Goal: Information Seeking & Learning: Compare options

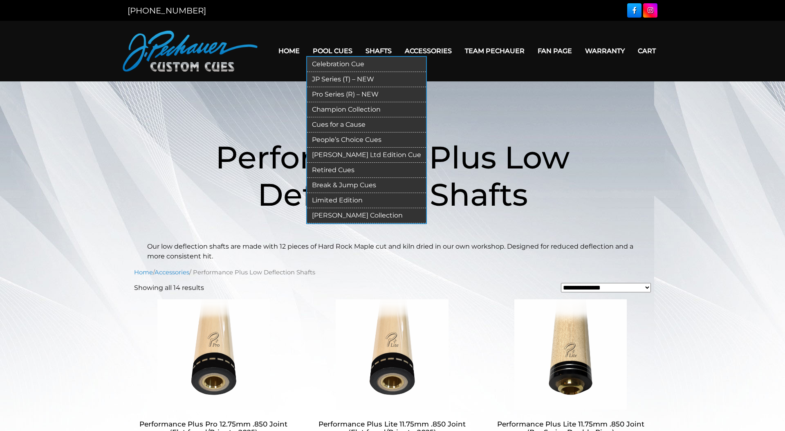
click at [351, 80] on link "JP Series (T) – NEW" at bounding box center [366, 79] width 119 height 15
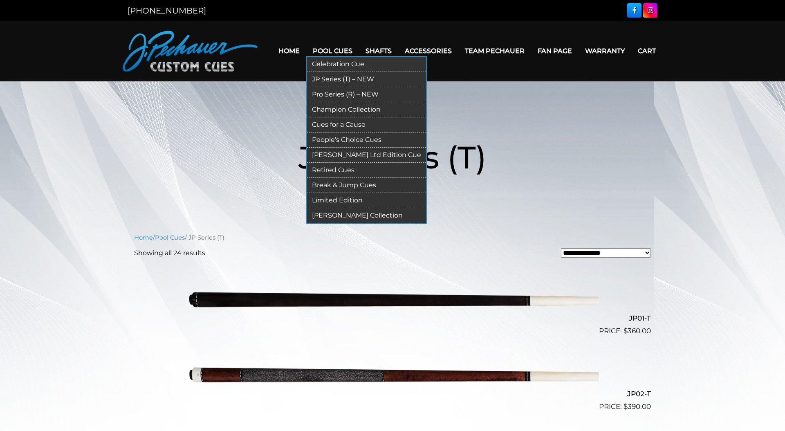
click at [342, 94] on link "Pro Series (R) – NEW" at bounding box center [366, 94] width 119 height 15
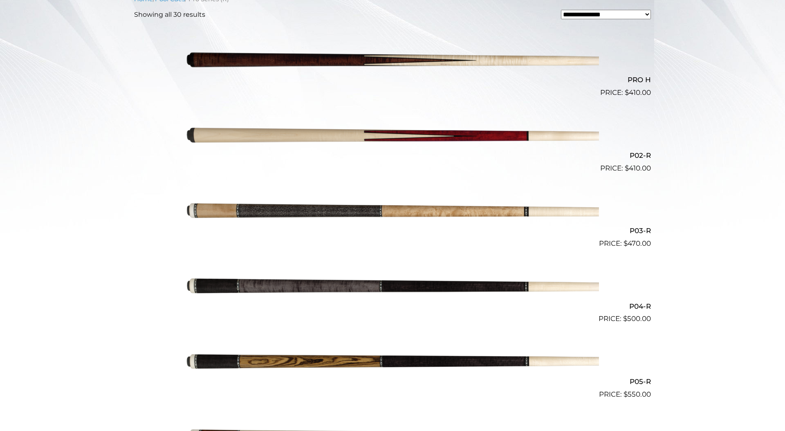
scroll to position [29, 0]
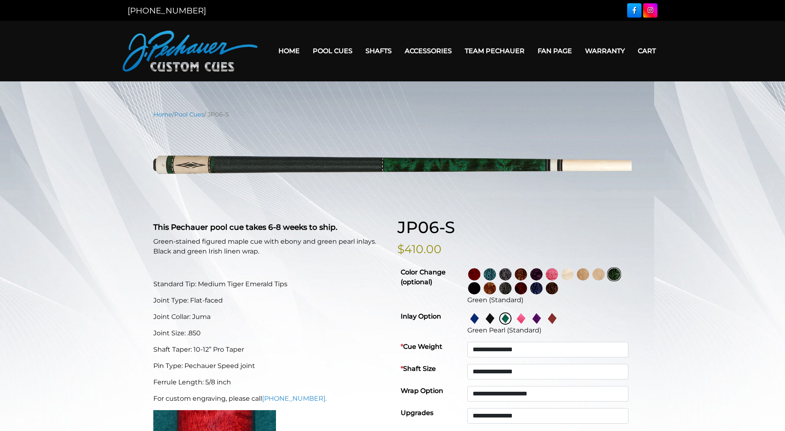
select select "*****"
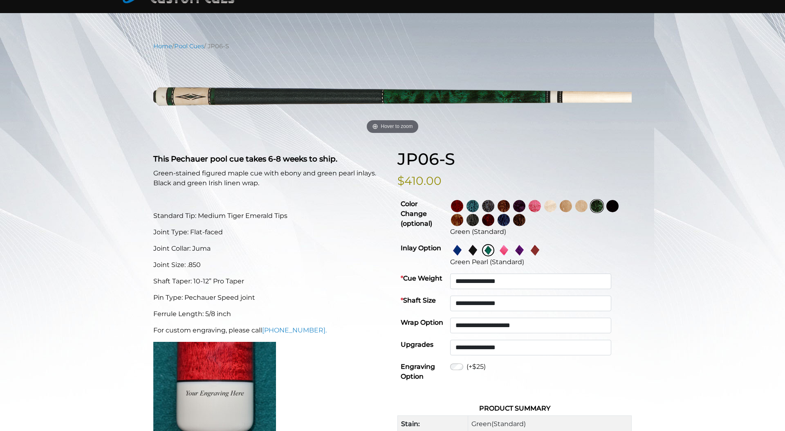
scroll to position [72, 0]
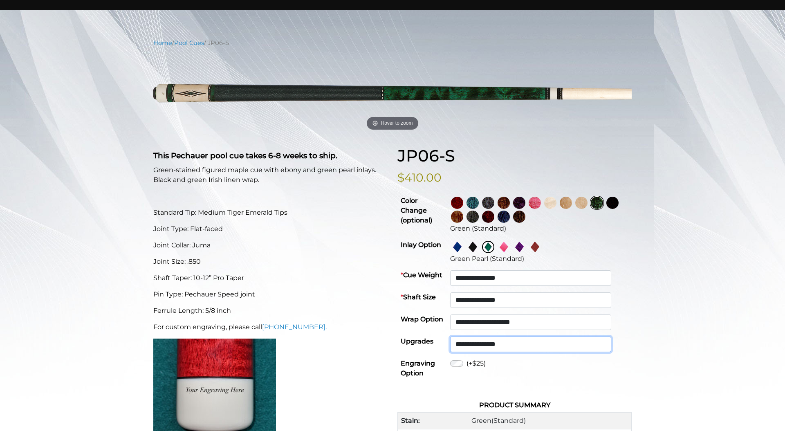
click at [529, 345] on select "**********" at bounding box center [530, 345] width 161 height 16
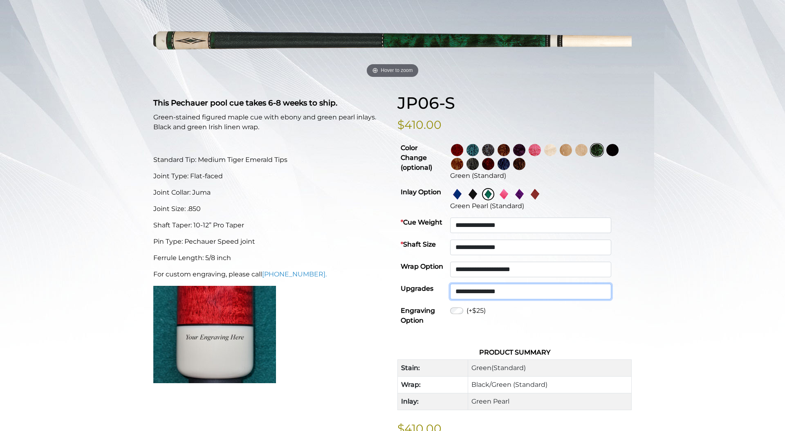
scroll to position [132, 0]
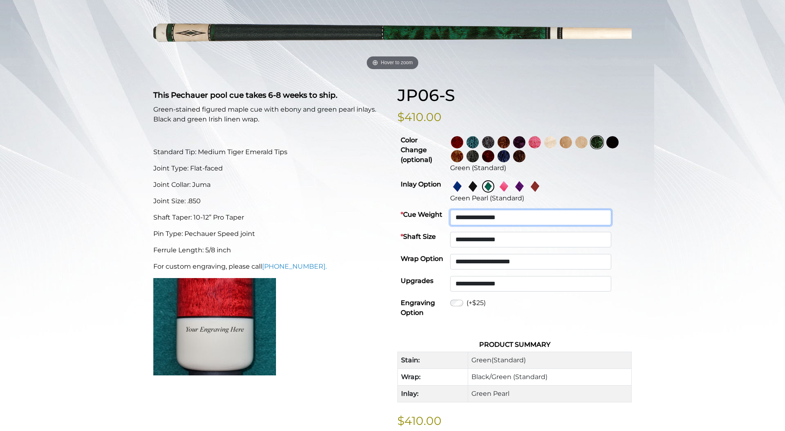
click at [506, 215] on select "**********" at bounding box center [530, 218] width 161 height 16
select select "*****"
click at [468, 210] on select "**********" at bounding box center [530, 218] width 161 height 16
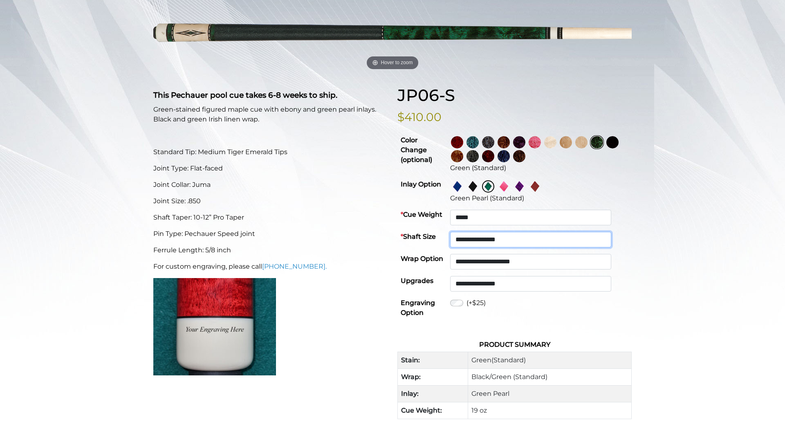
click at [538, 236] on select "**********" at bounding box center [530, 240] width 161 height 16
select select "********"
click at [468, 232] on select "**********" at bounding box center [530, 240] width 161 height 16
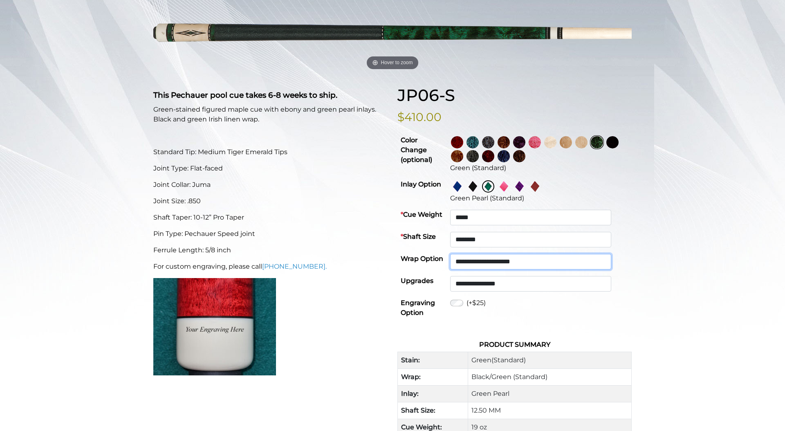
click at [541, 259] on select "**********" at bounding box center [530, 262] width 161 height 16
click at [468, 254] on select "**********" at bounding box center [530, 262] width 161 height 16
click at [652, 247] on div "**********" at bounding box center [392, 320] width 785 height 684
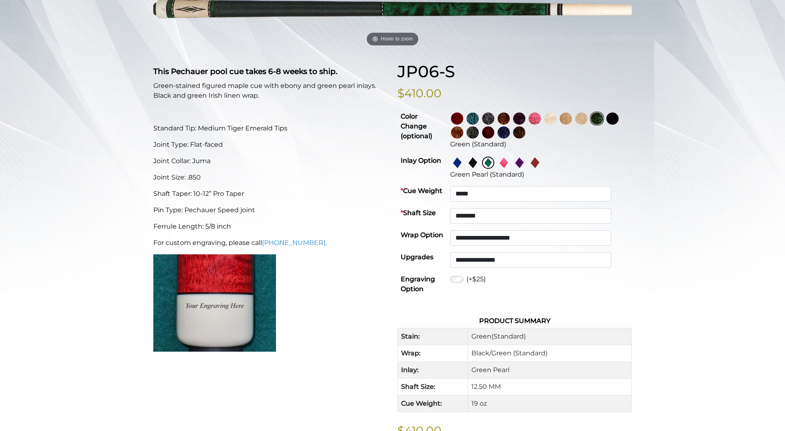
scroll to position [158, 0]
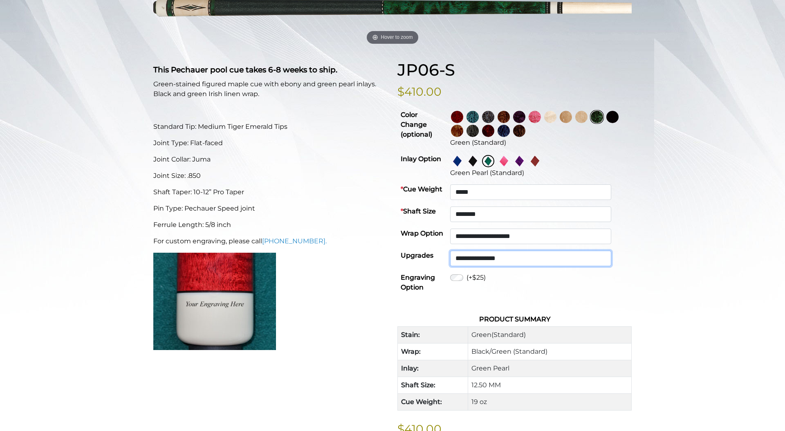
click at [611, 257] on select "**********" at bounding box center [530, 259] width 161 height 16
select select "******"
click at [468, 251] on select "**********" at bounding box center [530, 259] width 161 height 16
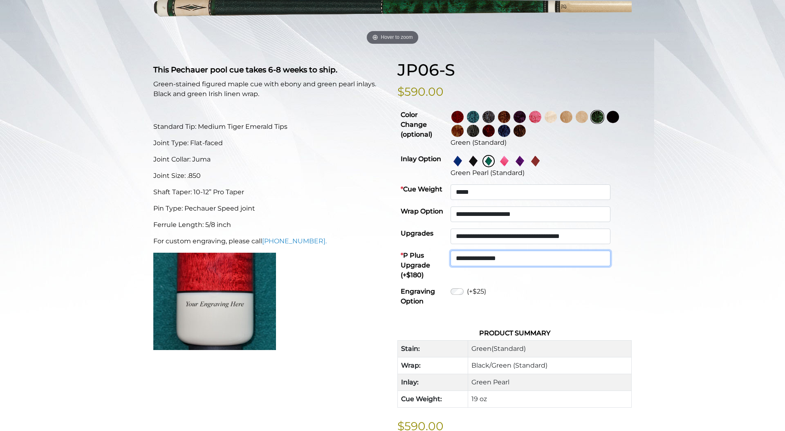
click at [579, 255] on select "**********" at bounding box center [531, 259] width 160 height 16
select select "********"
click at [468, 251] on select "**********" at bounding box center [531, 259] width 160 height 16
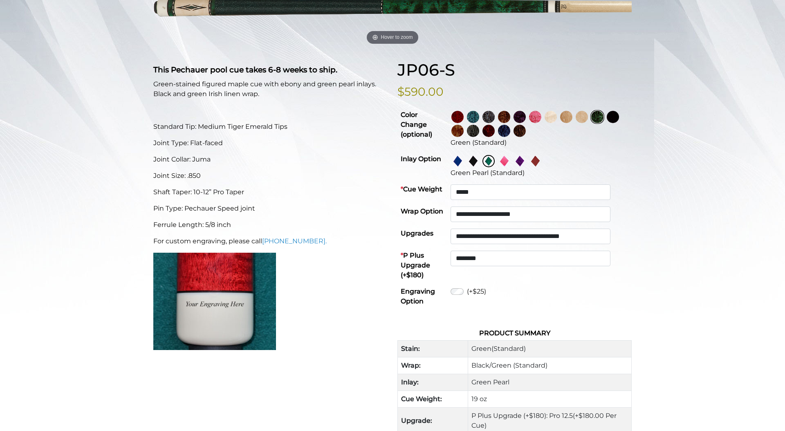
click at [644, 310] on div "**********" at bounding box center [392, 306] width 785 height 707
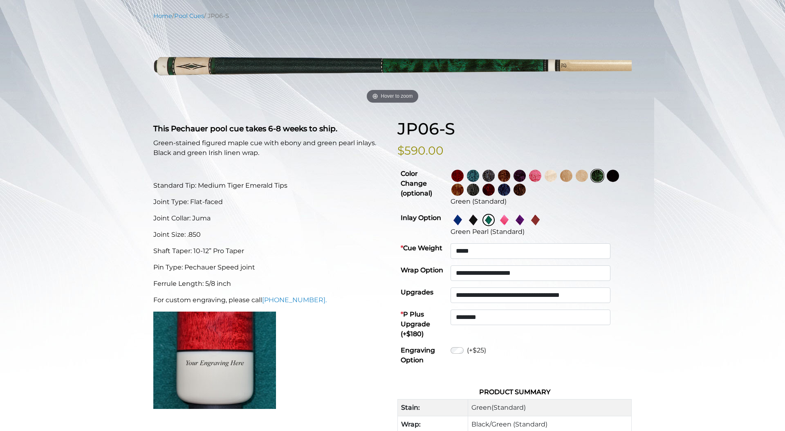
scroll to position [98, 0]
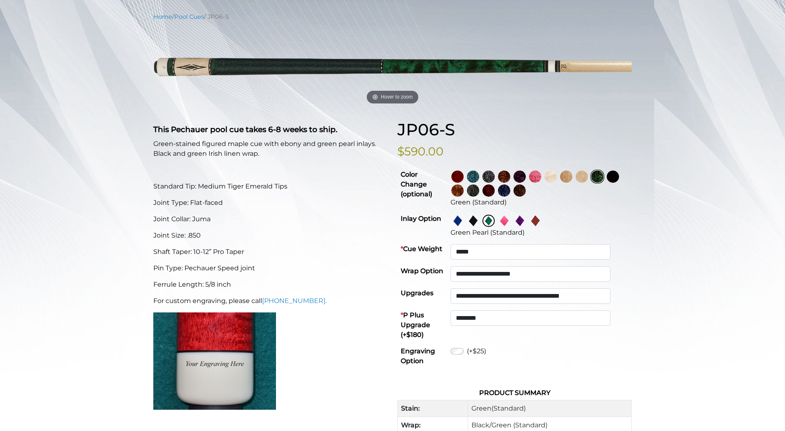
click at [679, 122] on div "**********" at bounding box center [392, 365] width 785 height 707
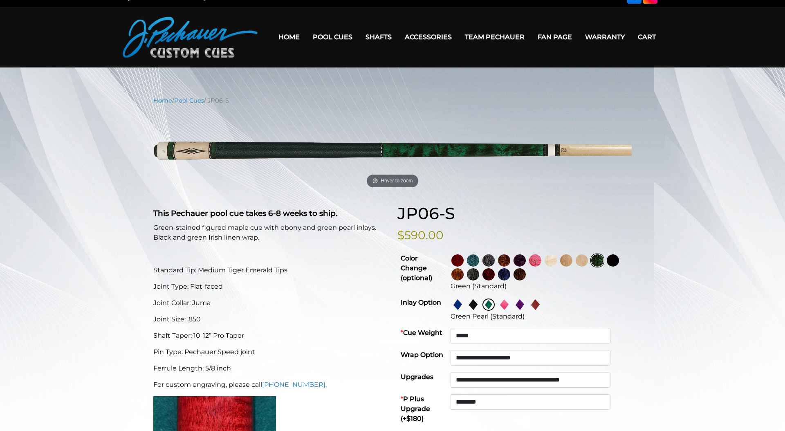
scroll to position [13, 0]
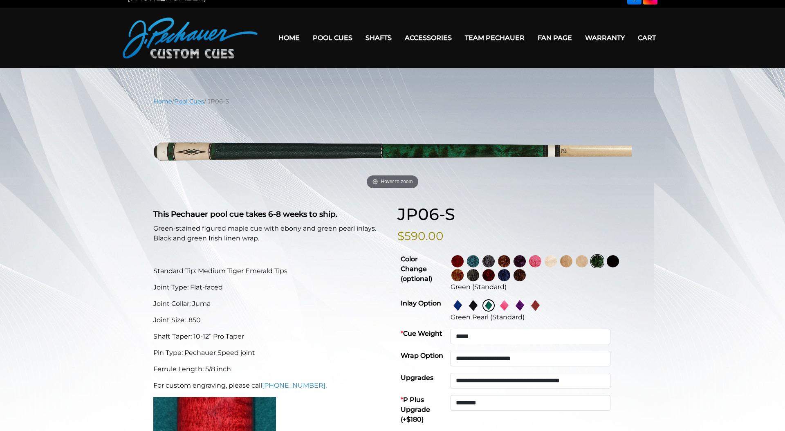
click at [196, 101] on link "Pool Cues" at bounding box center [189, 101] width 30 height 7
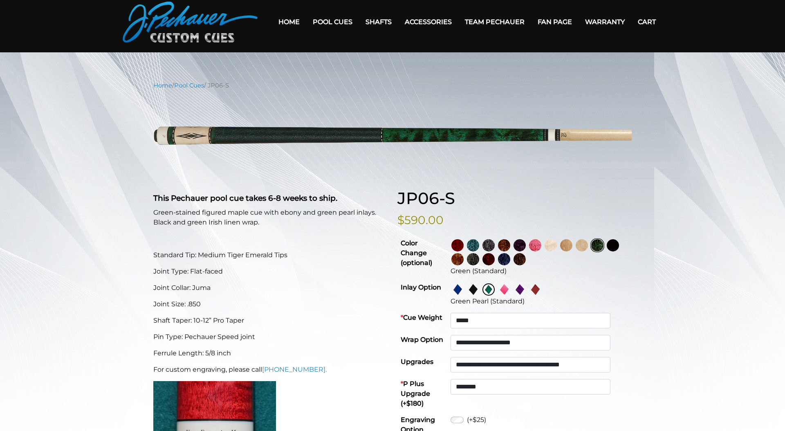
scroll to position [0, 0]
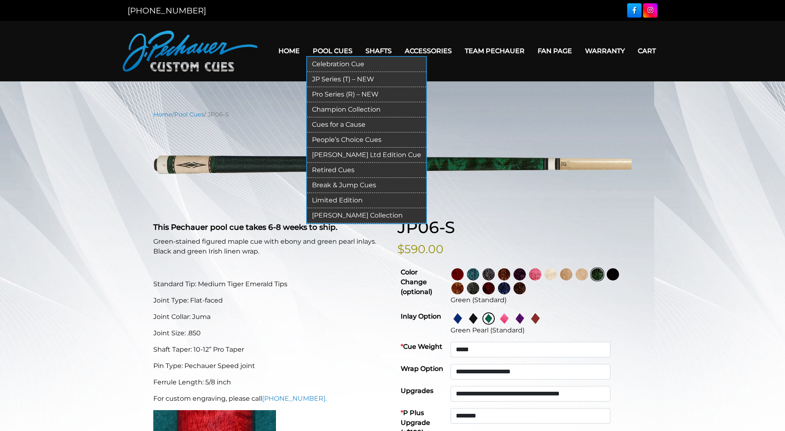
click at [347, 81] on link "JP Series (T) – NEW" at bounding box center [366, 79] width 119 height 15
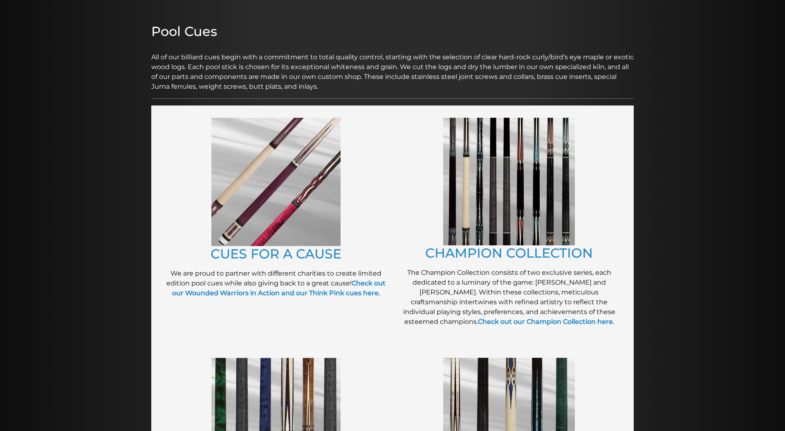
scroll to position [88, 0]
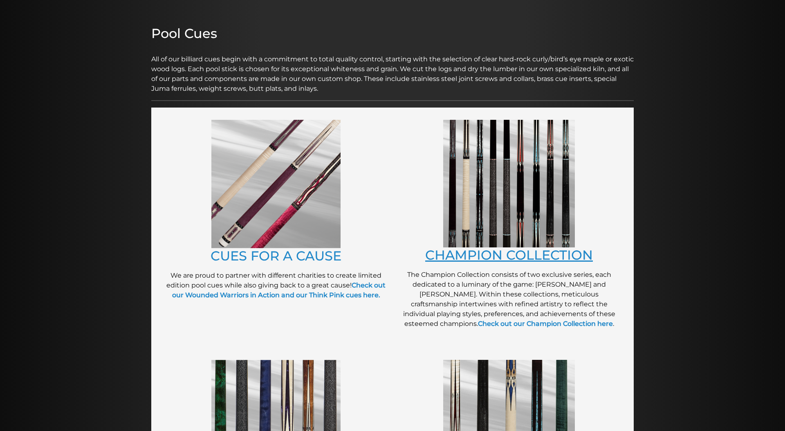
click at [456, 263] on link "CHAMPION COLLECTION" at bounding box center [509, 255] width 168 height 16
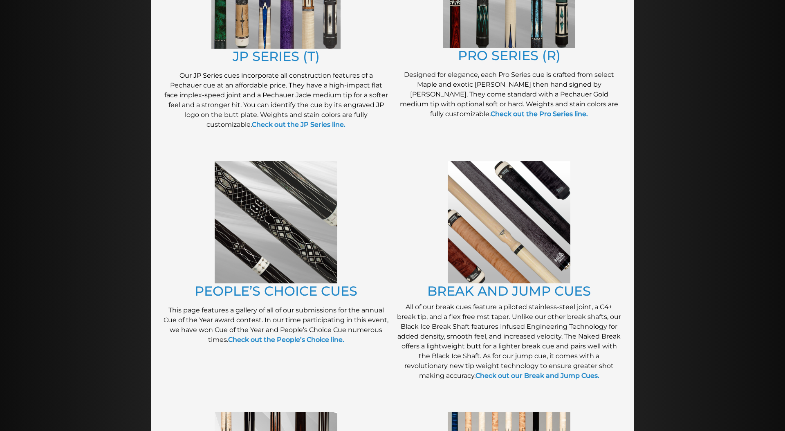
scroll to position [532, 0]
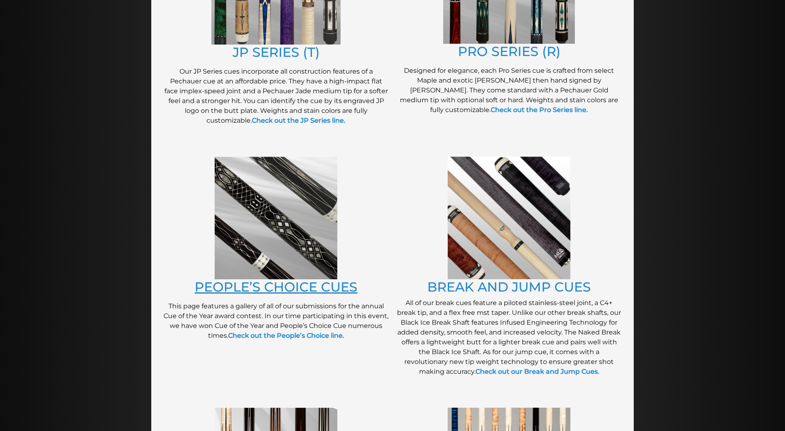
click at [349, 290] on link "PEOPLE’S CHOICE CUES" at bounding box center [276, 287] width 163 height 16
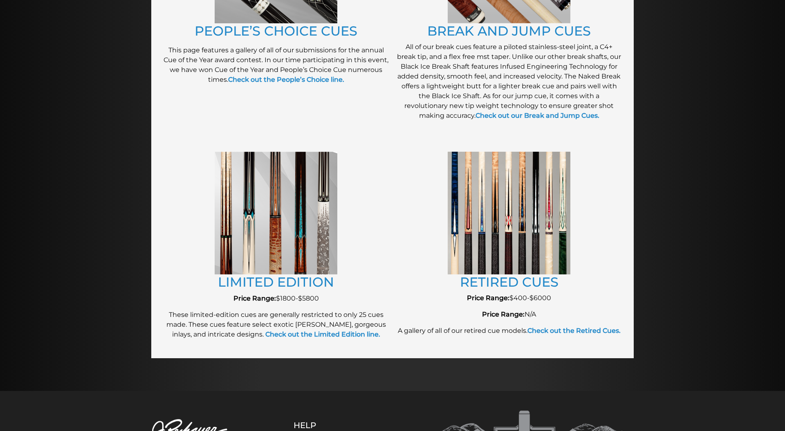
scroll to position [791, 0]
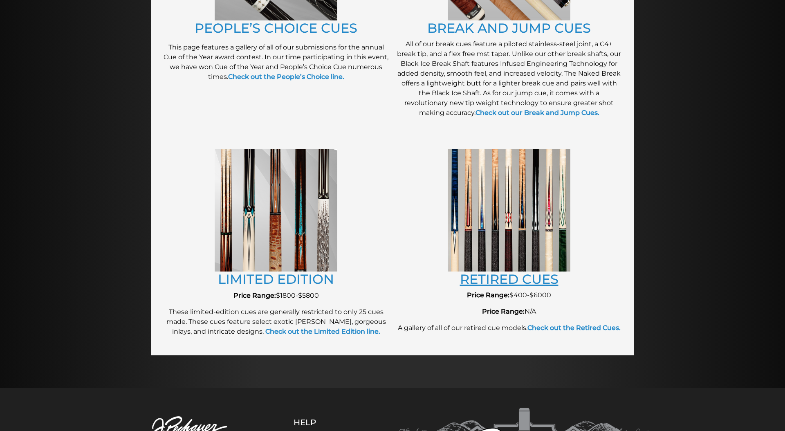
click at [492, 278] on link "RETIRED CUES" at bounding box center [509, 279] width 99 height 16
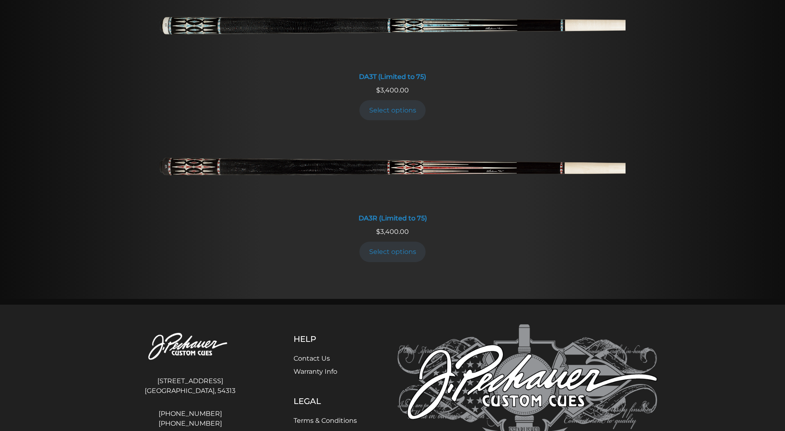
scroll to position [1590, 0]
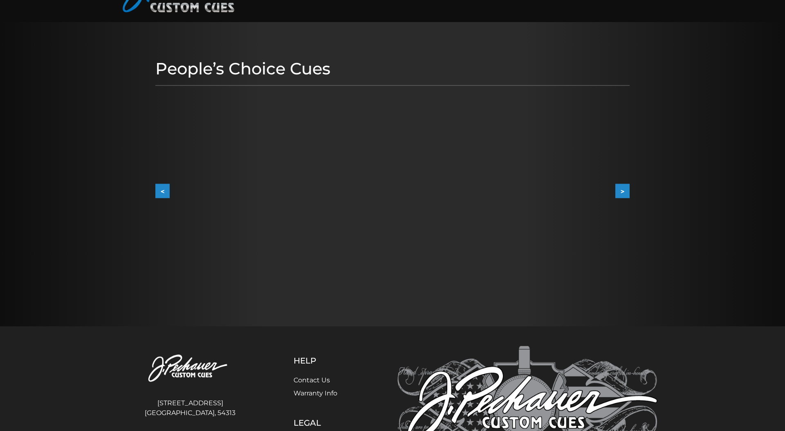
scroll to position [54, 0]
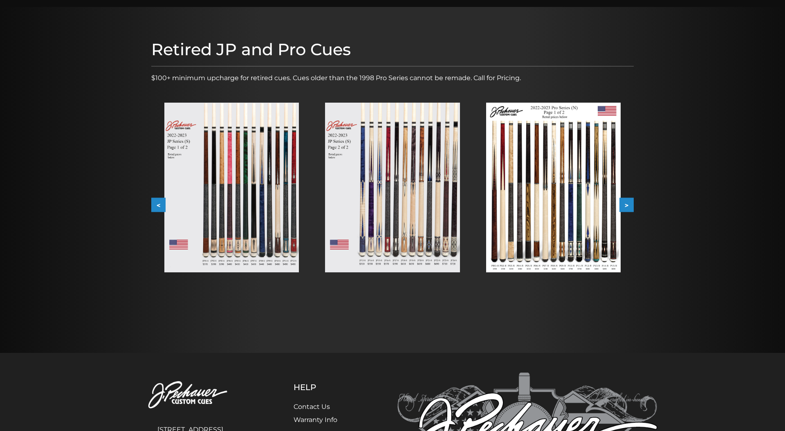
scroll to position [52, 0]
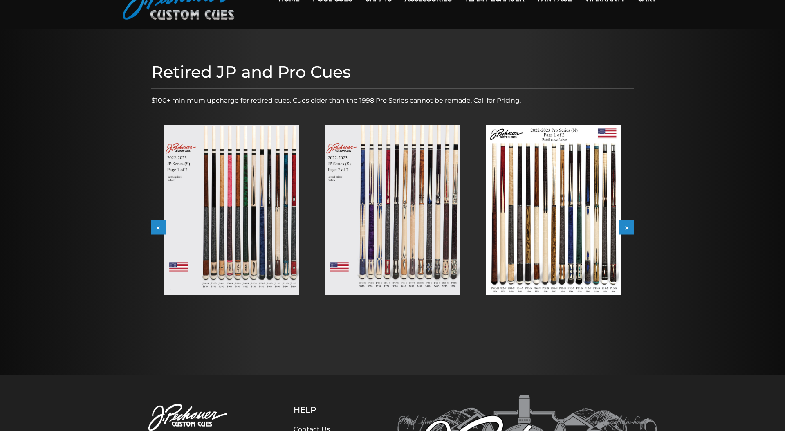
click at [271, 243] on img at bounding box center [231, 210] width 135 height 170
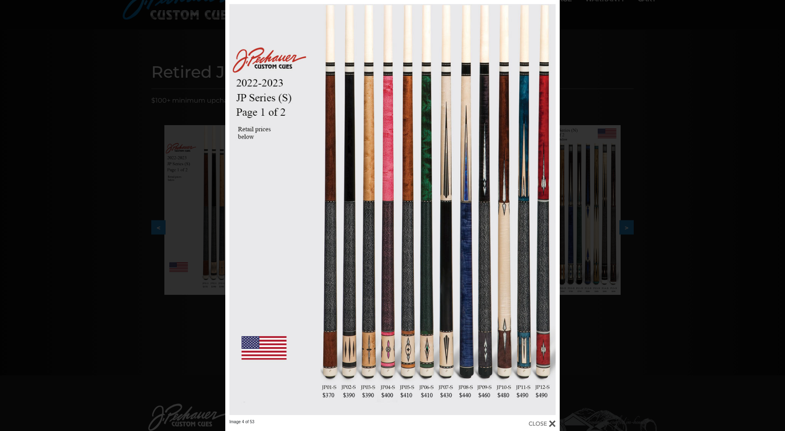
click at [598, 353] on div "Image 4 of 53" at bounding box center [392, 215] width 785 height 431
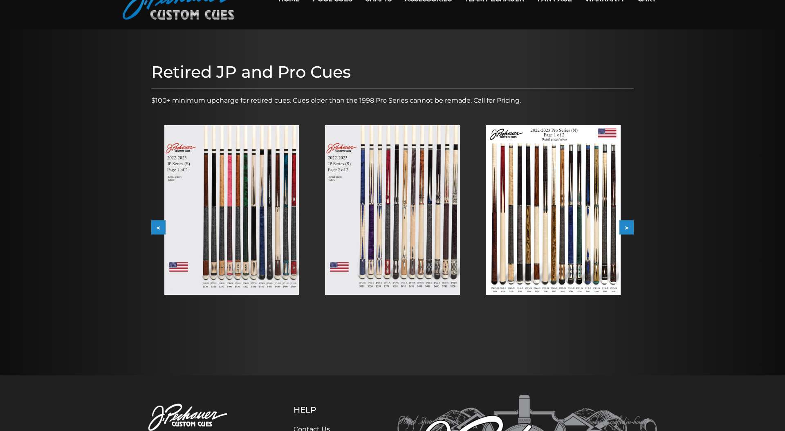
click at [408, 245] on img at bounding box center [392, 210] width 135 height 170
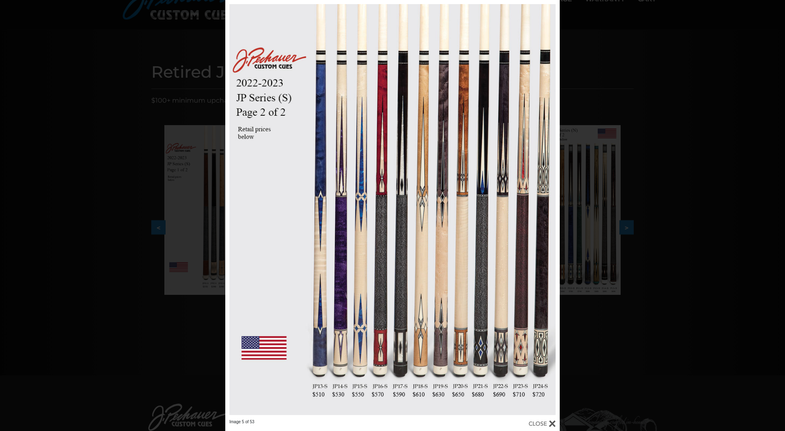
click at [631, 361] on div "Image 5 of 53" at bounding box center [392, 215] width 785 height 431
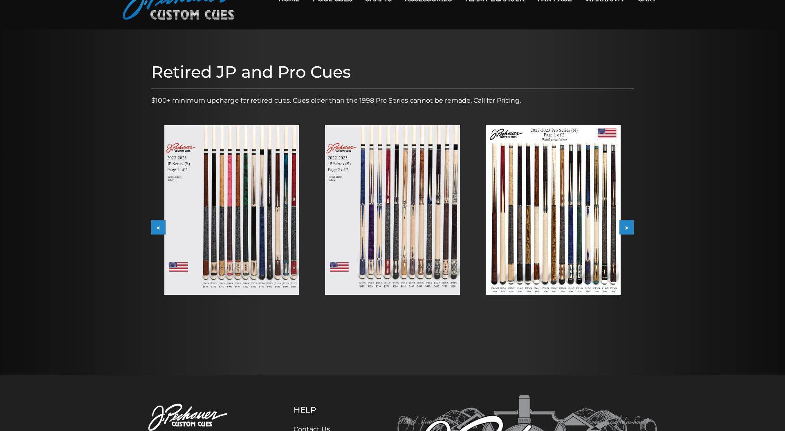
click at [581, 253] on img at bounding box center [553, 210] width 135 height 170
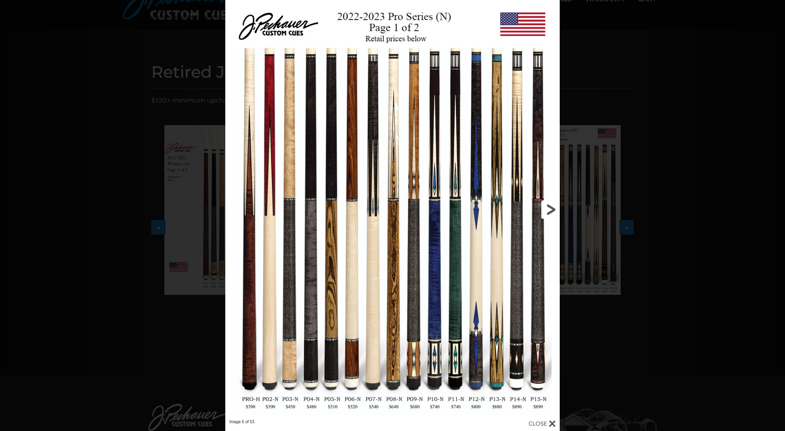
click at [551, 209] on link at bounding box center [485, 209] width 151 height 419
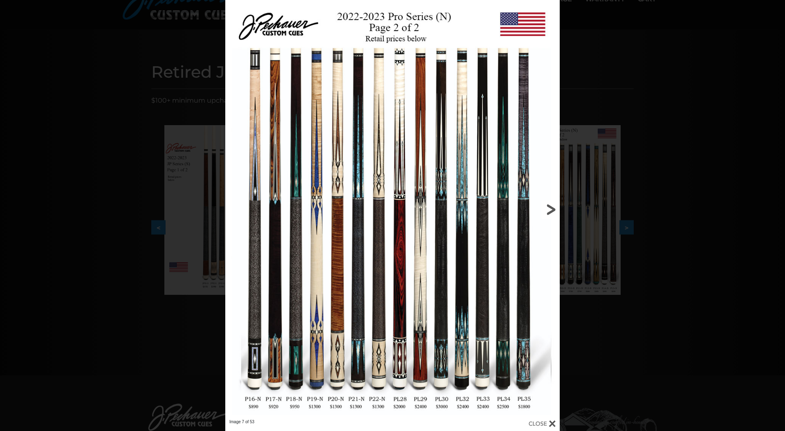
click at [551, 209] on link at bounding box center [485, 209] width 151 height 419
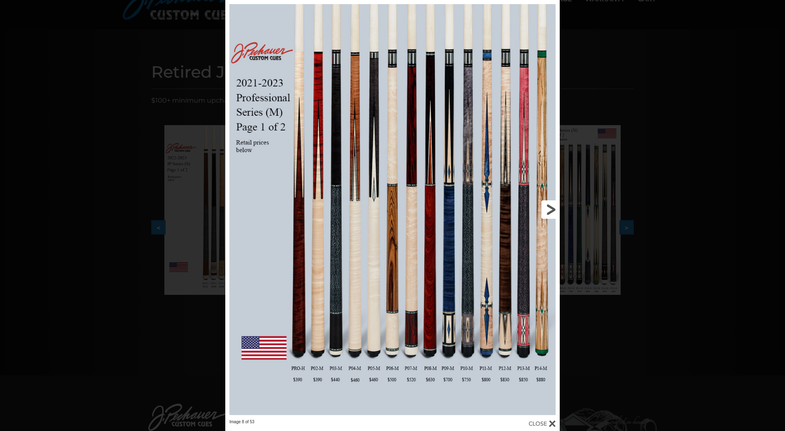
click at [551, 209] on link at bounding box center [485, 209] width 151 height 419
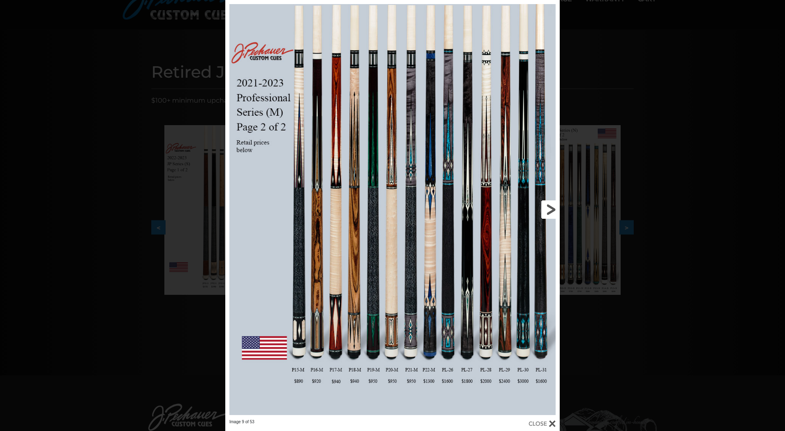
click at [551, 209] on link at bounding box center [485, 209] width 151 height 419
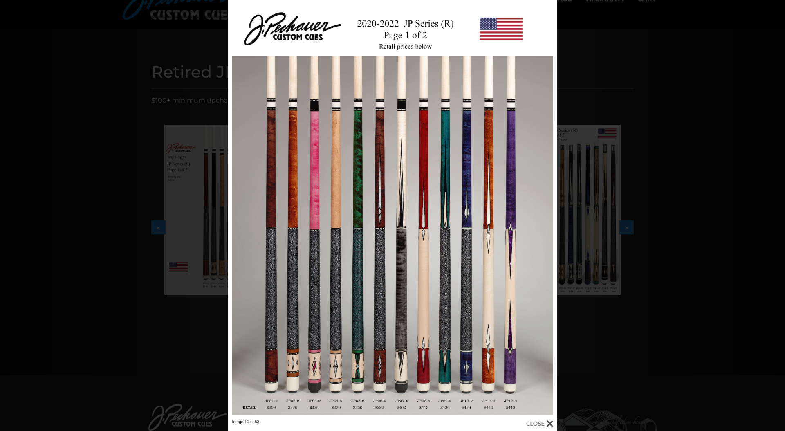
click at [661, 201] on div "Image 10 of 53" at bounding box center [392, 215] width 785 height 431
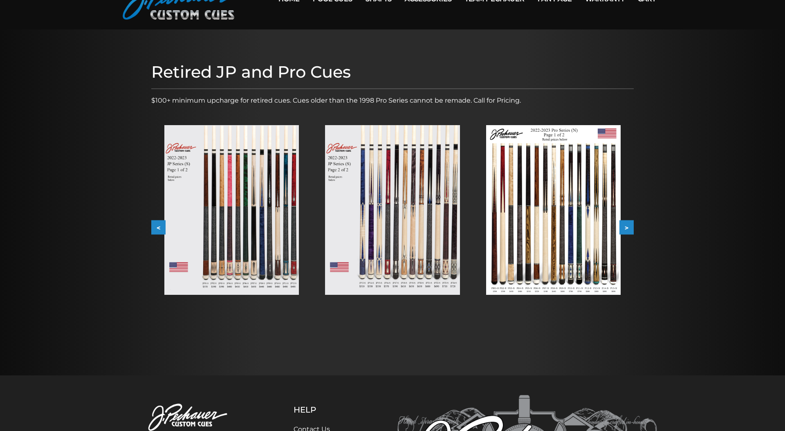
scroll to position [0, 0]
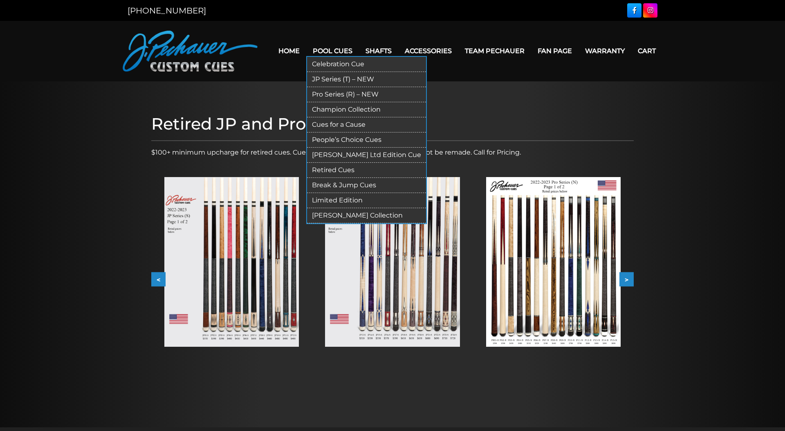
click at [335, 168] on link "Retired Cues" at bounding box center [366, 170] width 119 height 15
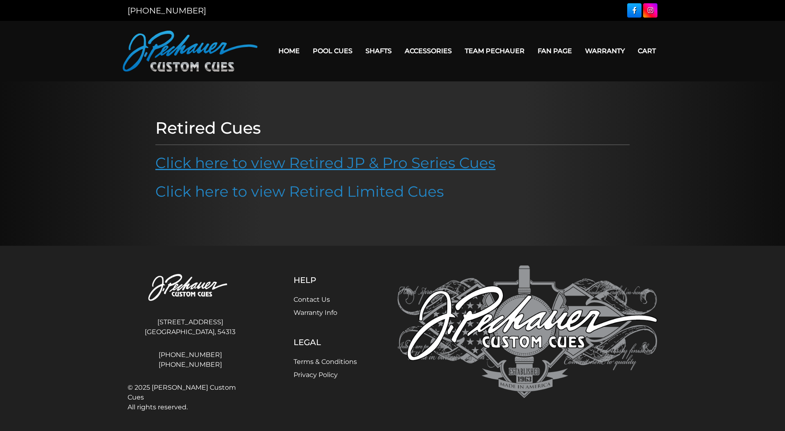
click at [341, 164] on link "Click here to view Retired JP & Pro Series Cues" at bounding box center [325, 163] width 340 height 18
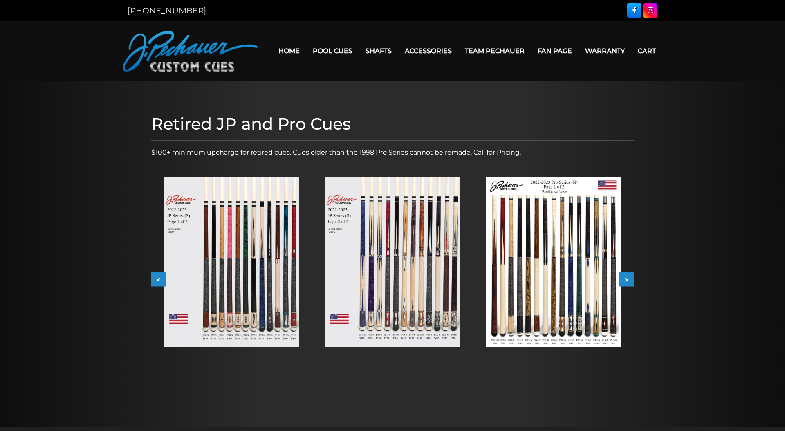
click at [272, 235] on img at bounding box center [231, 262] width 135 height 170
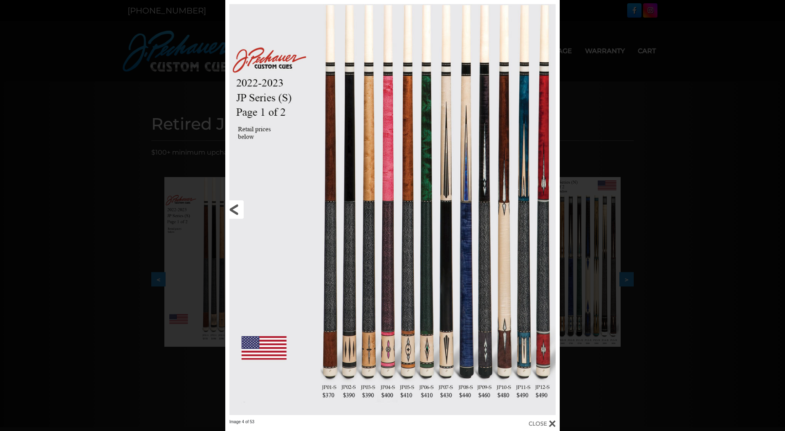
click at [334, 364] on link at bounding box center [300, 209] width 151 height 419
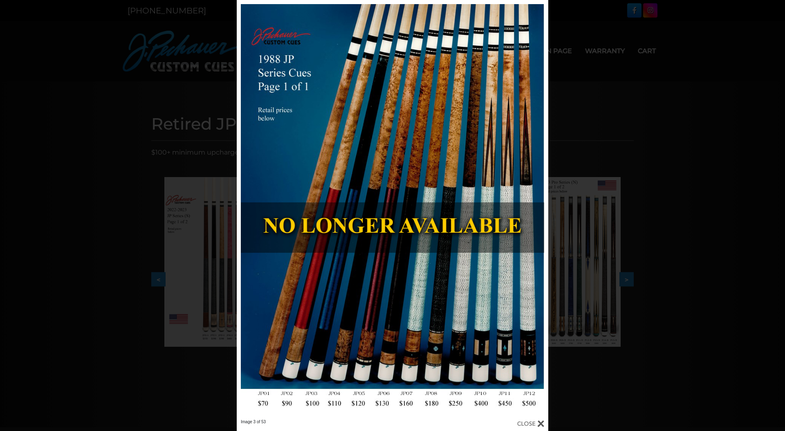
click at [212, 350] on div "Image 3 of 53" at bounding box center [392, 215] width 785 height 431
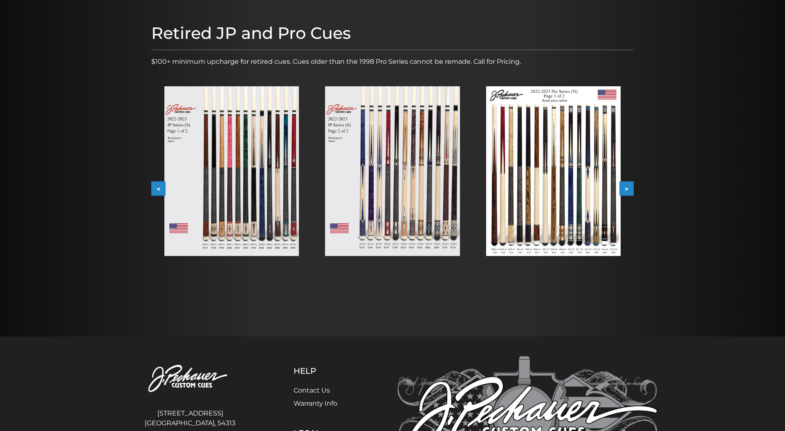
scroll to position [152, 0]
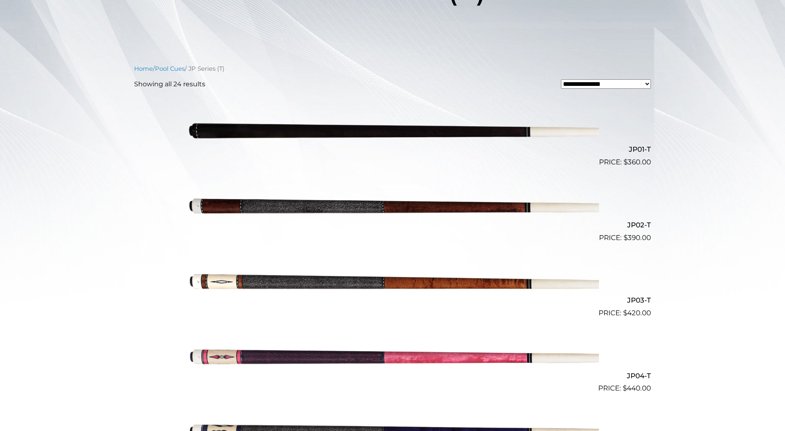
scroll to position [183, 0]
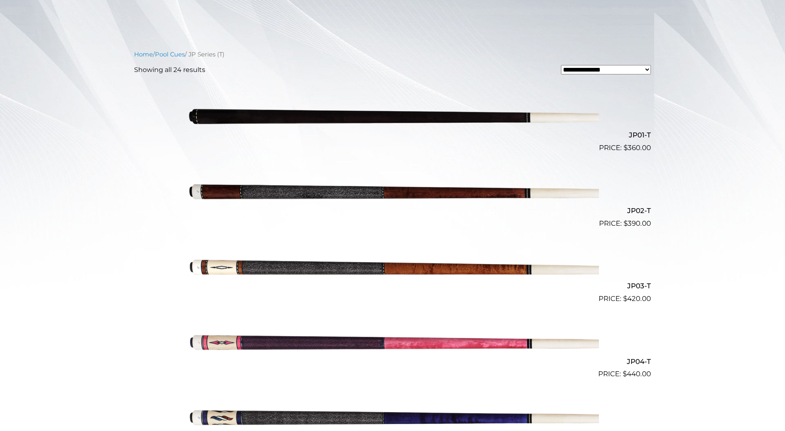
click at [341, 200] on img at bounding box center [392, 191] width 413 height 69
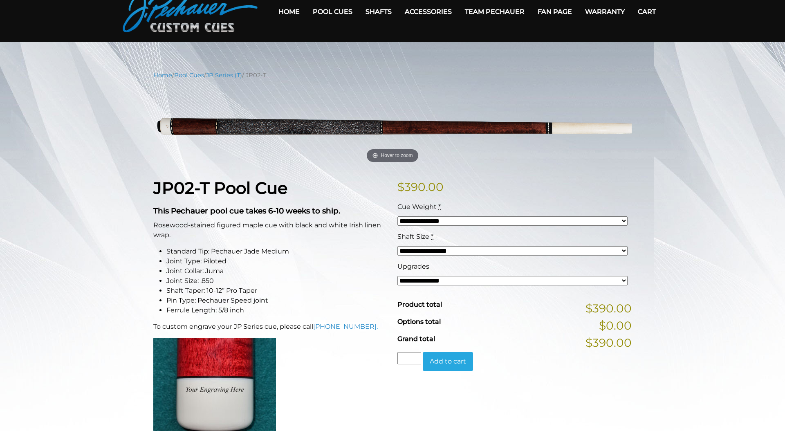
scroll to position [41, 0]
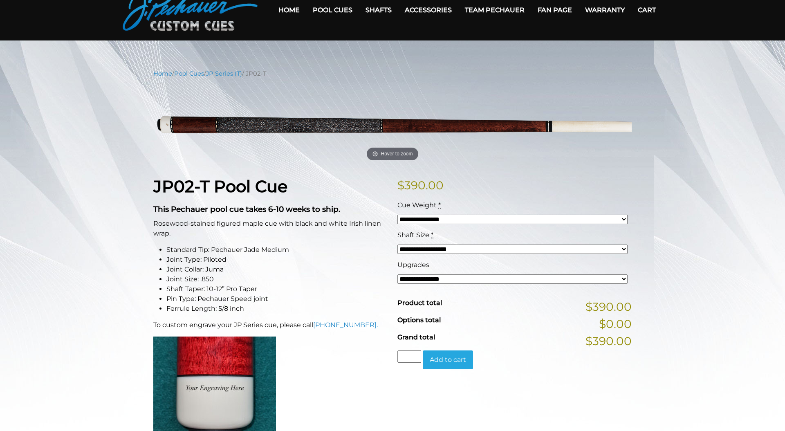
click at [441, 220] on select "**********" at bounding box center [513, 219] width 230 height 9
select select "*****"
click at [398, 215] on select "**********" at bounding box center [513, 219] width 230 height 9
click at [434, 252] on select "**********" at bounding box center [513, 249] width 230 height 9
select select "*****"
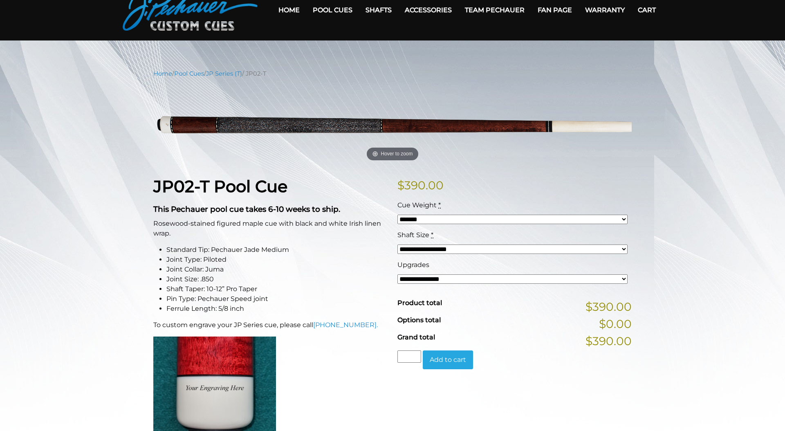
click at [398, 245] on select "**********" at bounding box center [513, 249] width 230 height 9
click at [430, 281] on select "**********" at bounding box center [513, 279] width 230 height 9
select select "*****"
click at [398, 275] on select "**********" at bounding box center [513, 279] width 230 height 9
click at [442, 277] on select "**********" at bounding box center [513, 279] width 230 height 9
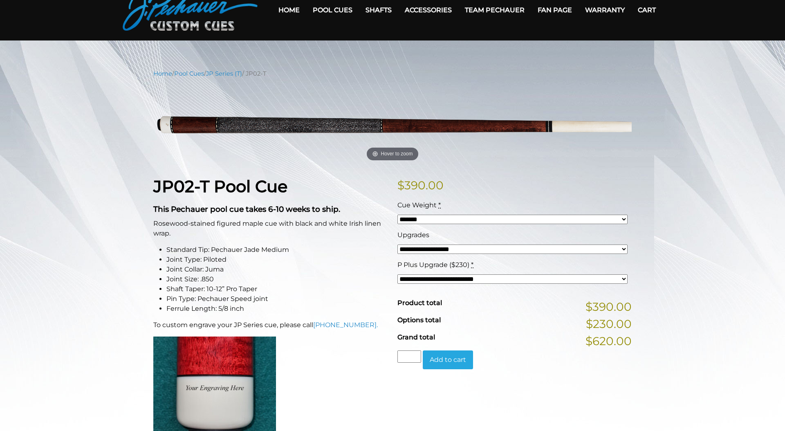
select select "*****"
click at [398, 275] on select "**********" at bounding box center [513, 279] width 230 height 9
click at [379, 305] on li "Ferrule Length: 5/8 inch" at bounding box center [277, 309] width 221 height 10
click at [199, 74] on link "Pool Cues" at bounding box center [189, 73] width 30 height 7
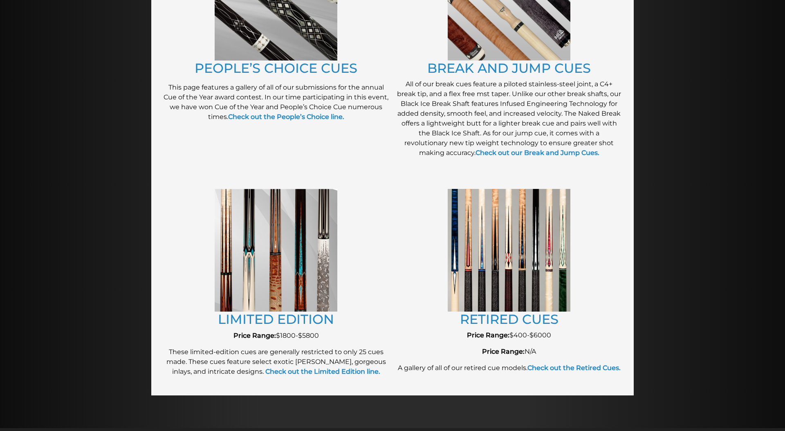
scroll to position [785, 0]
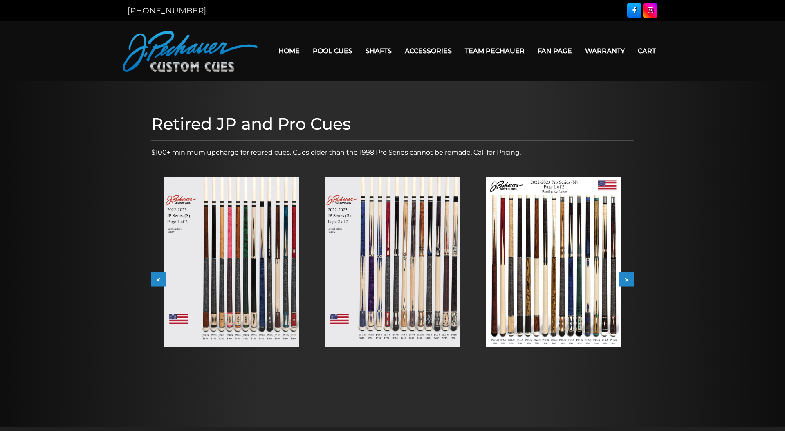
click at [629, 278] on button ">" at bounding box center [627, 279] width 14 height 14
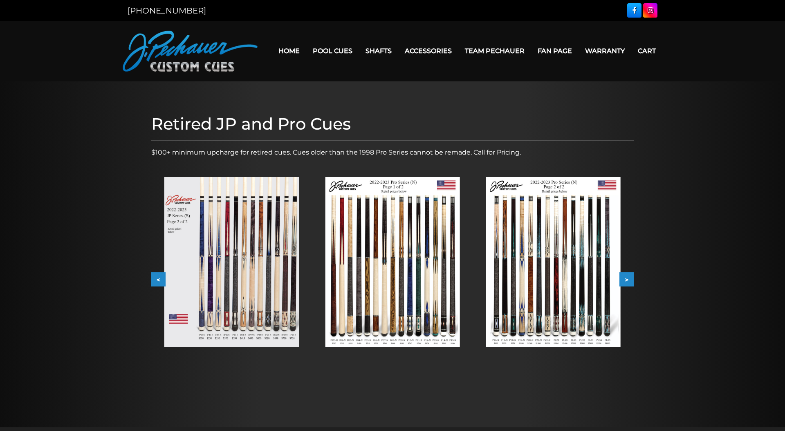
click at [629, 278] on button ">" at bounding box center [627, 279] width 14 height 14
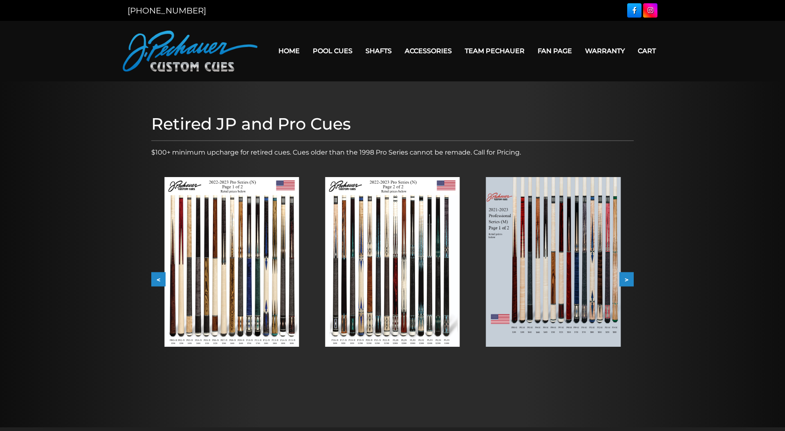
click at [629, 278] on button ">" at bounding box center [627, 279] width 14 height 14
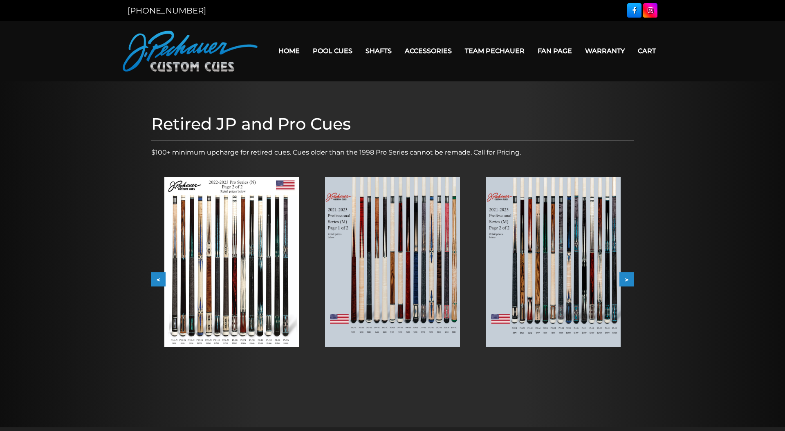
click at [629, 278] on button ">" at bounding box center [627, 279] width 14 height 14
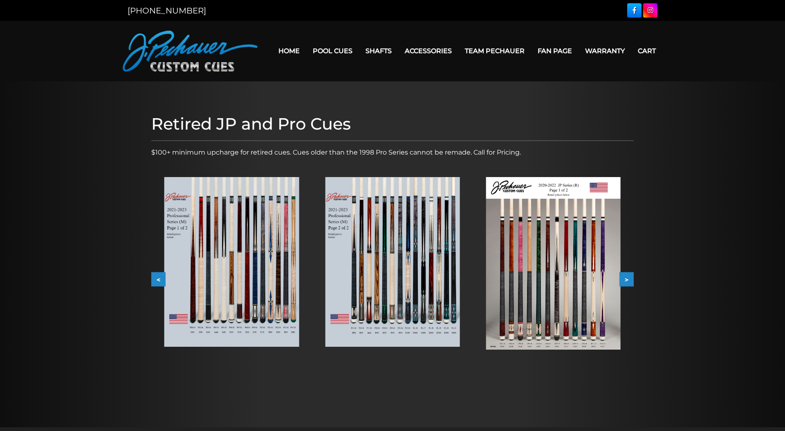
click at [629, 278] on button ">" at bounding box center [627, 279] width 14 height 14
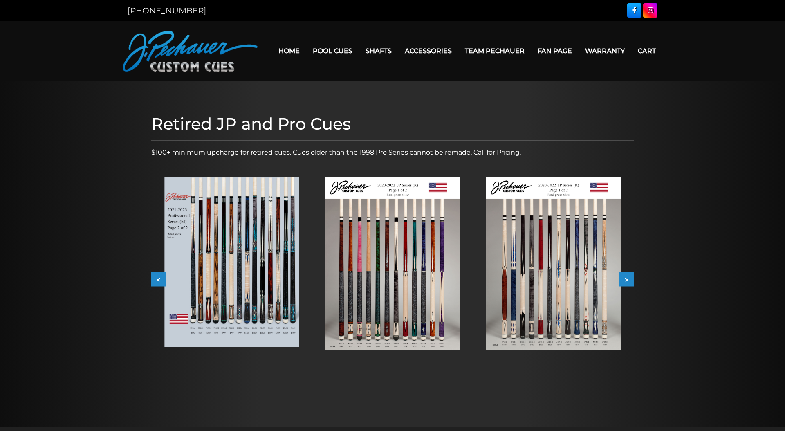
click at [629, 278] on button ">" at bounding box center [627, 279] width 14 height 14
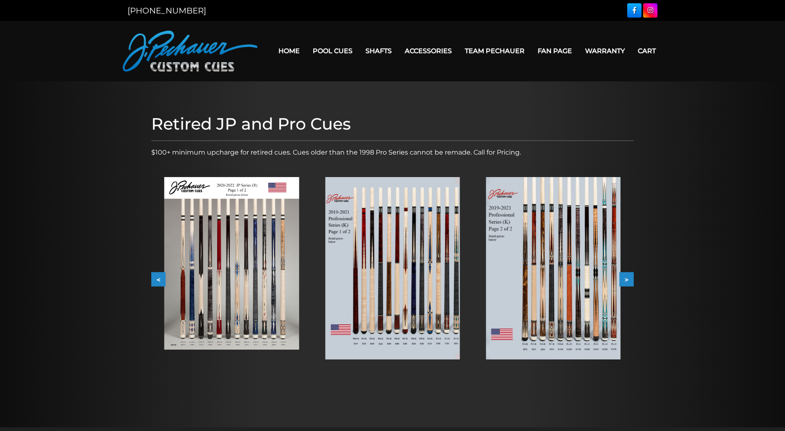
click at [629, 278] on button ">" at bounding box center [627, 279] width 14 height 14
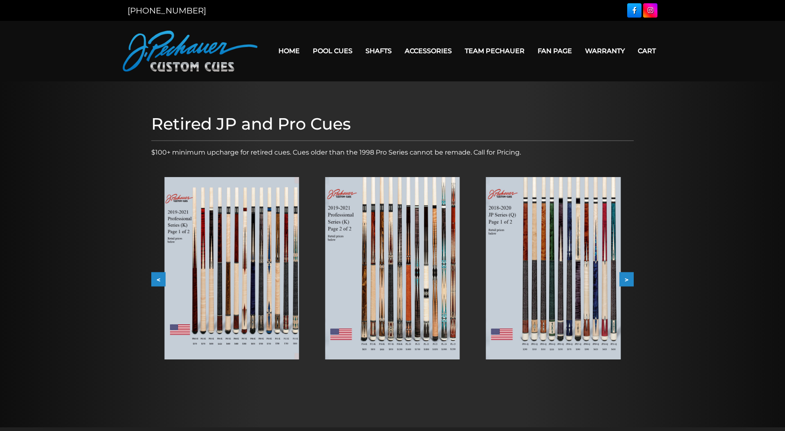
click at [629, 278] on button ">" at bounding box center [627, 279] width 14 height 14
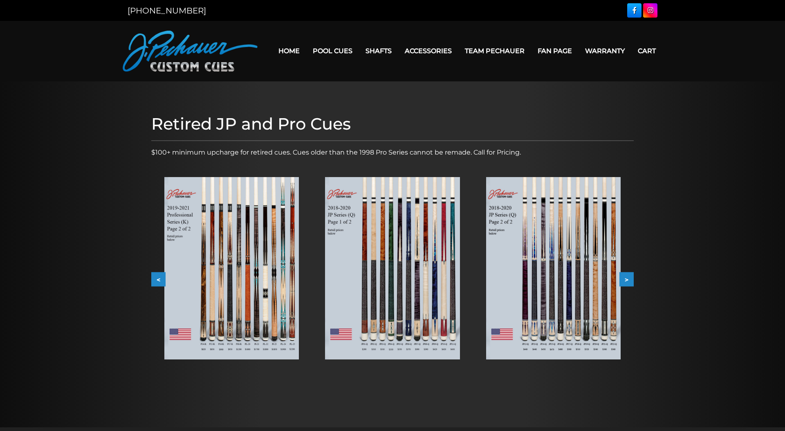
click at [629, 278] on button ">" at bounding box center [627, 279] width 14 height 14
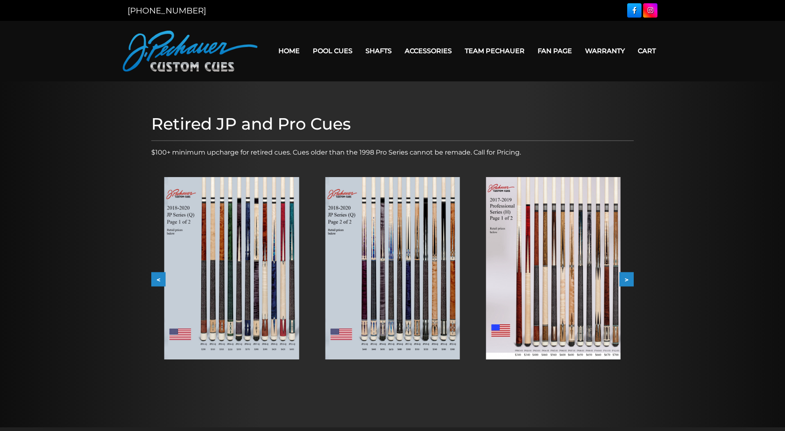
click at [629, 278] on button ">" at bounding box center [627, 279] width 14 height 14
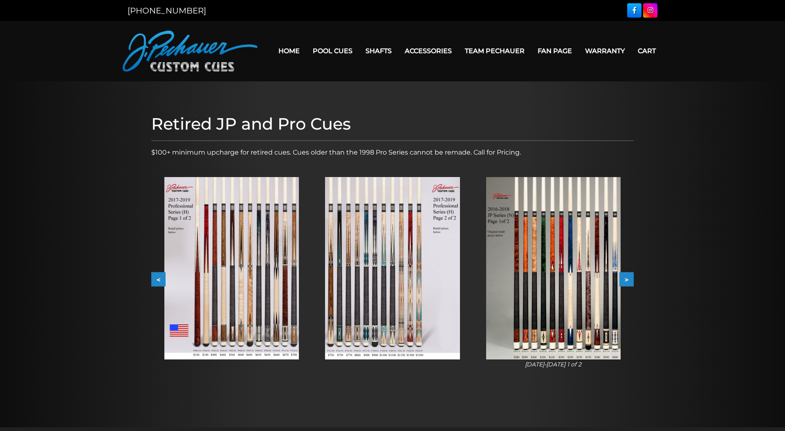
click at [629, 278] on button ">" at bounding box center [627, 279] width 14 height 14
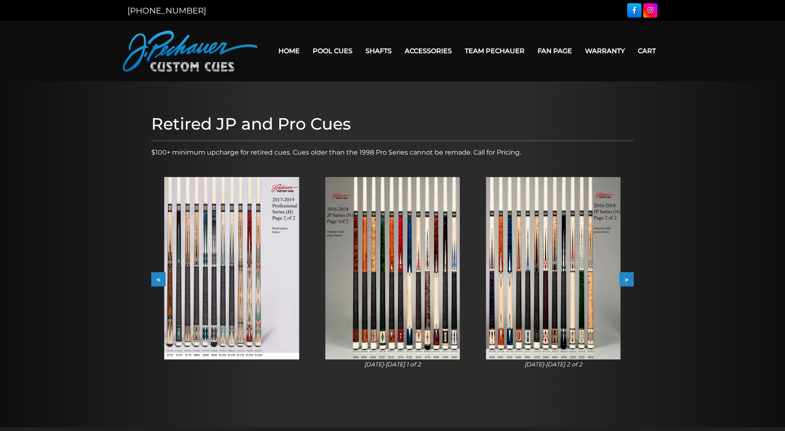
click at [629, 278] on button ">" at bounding box center [627, 279] width 14 height 14
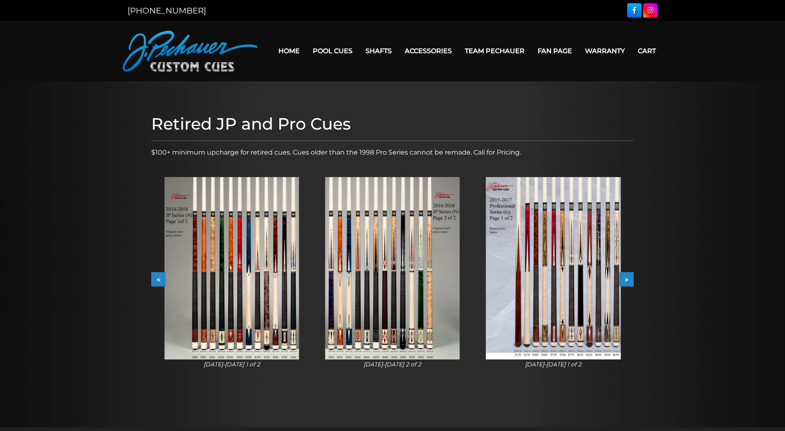
click at [629, 278] on button ">" at bounding box center [627, 279] width 14 height 14
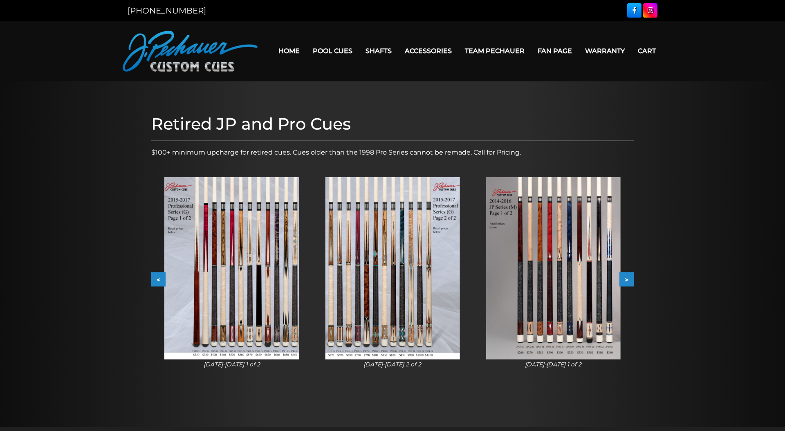
click at [629, 278] on button ">" at bounding box center [627, 279] width 14 height 14
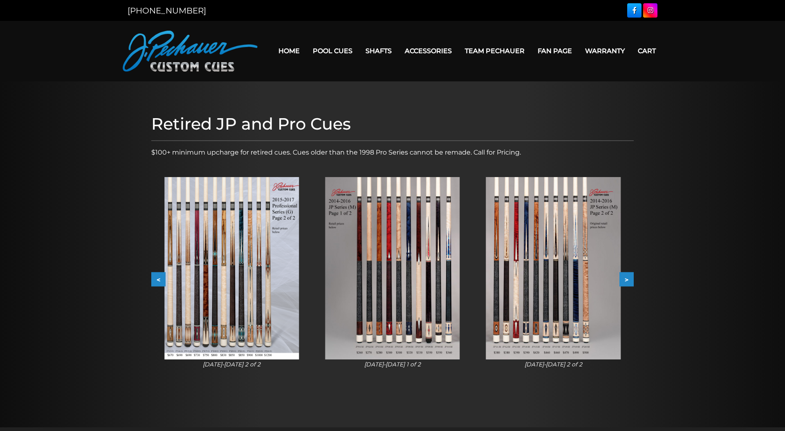
click at [386, 274] on img at bounding box center [392, 268] width 135 height 182
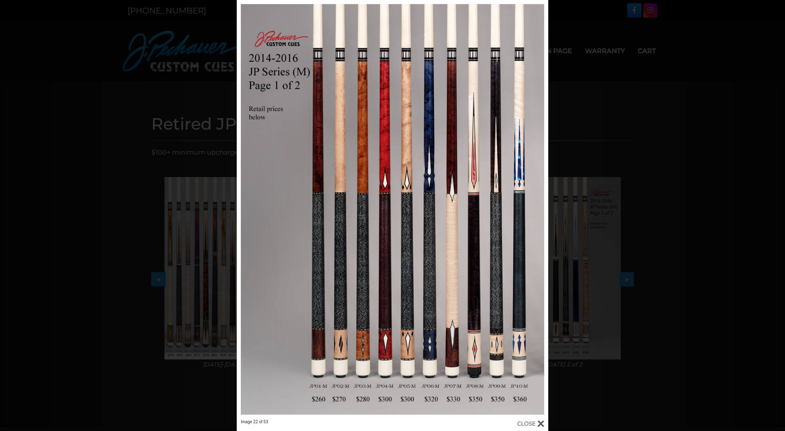
click at [203, 396] on div "Image 22 of 53" at bounding box center [392, 215] width 785 height 431
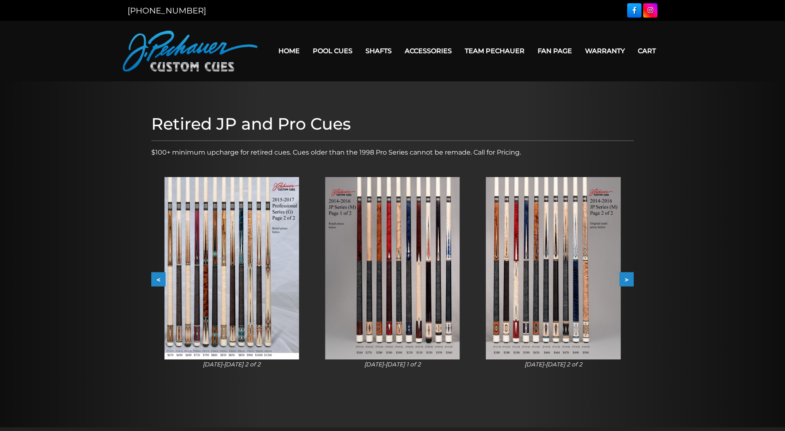
click at [165, 282] on button "<" at bounding box center [158, 279] width 14 height 14
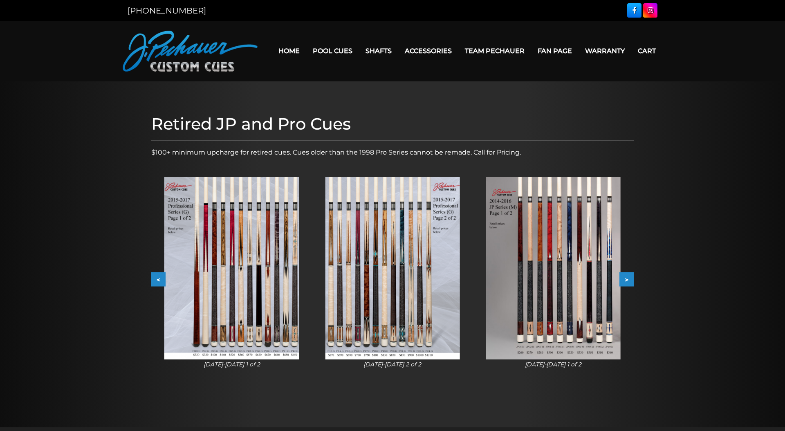
click at [165, 282] on button "<" at bounding box center [158, 279] width 14 height 14
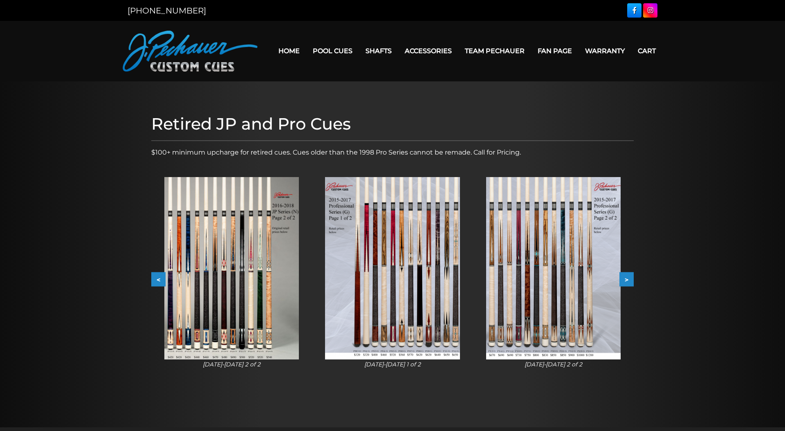
click at [155, 277] on button "<" at bounding box center [158, 279] width 14 height 14
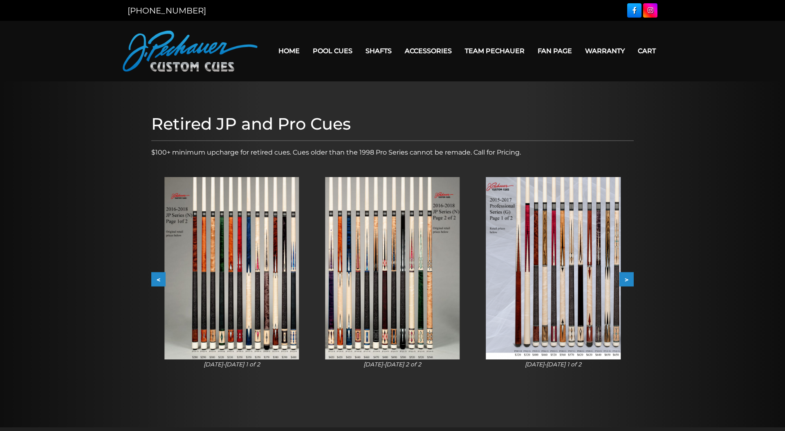
click at [155, 277] on button "<" at bounding box center [158, 279] width 14 height 14
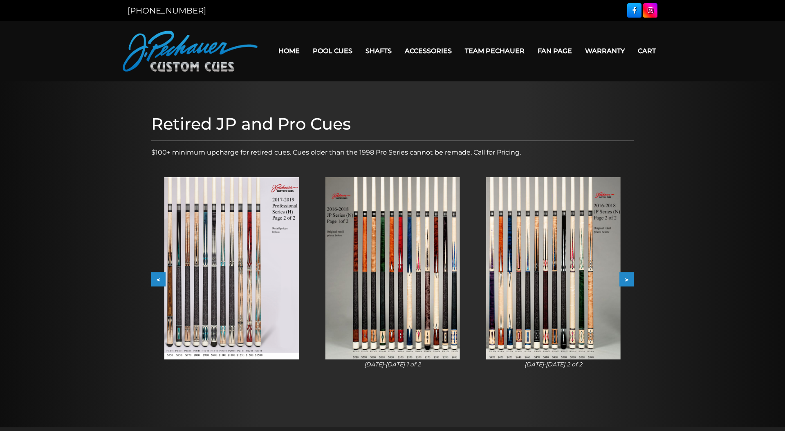
click at [155, 277] on button "<" at bounding box center [158, 279] width 14 height 14
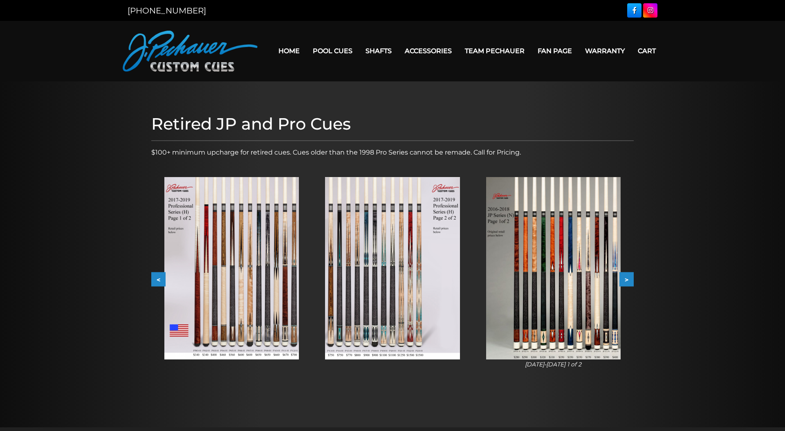
click at [155, 277] on button "<" at bounding box center [158, 279] width 14 height 14
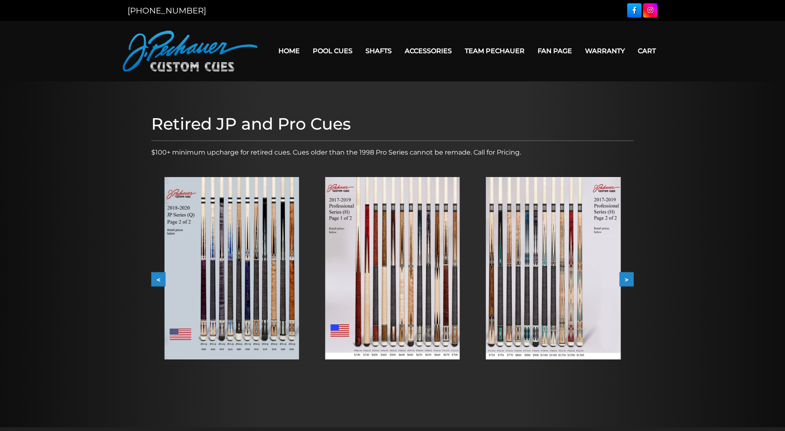
click at [155, 277] on button "<" at bounding box center [158, 279] width 14 height 14
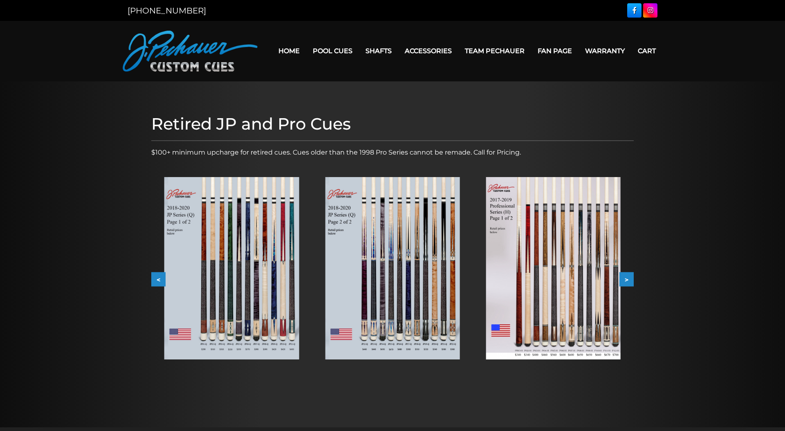
click at [155, 277] on button "<" at bounding box center [158, 279] width 14 height 14
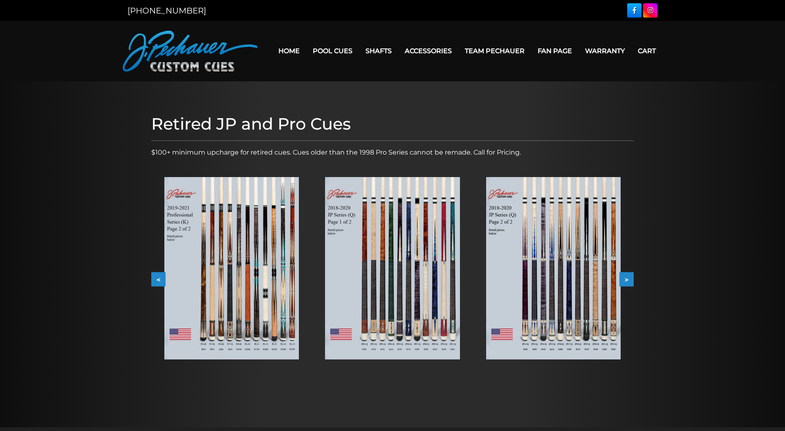
click at [414, 284] on img at bounding box center [392, 268] width 135 height 182
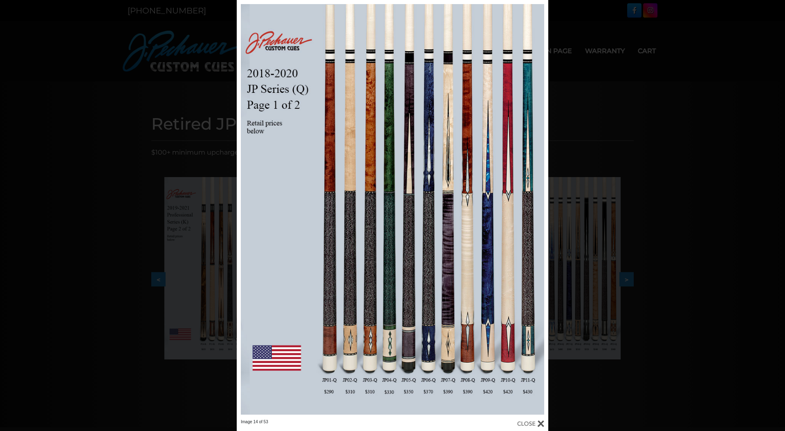
click at [155, 293] on div "Image 14 of 53" at bounding box center [392, 215] width 785 height 431
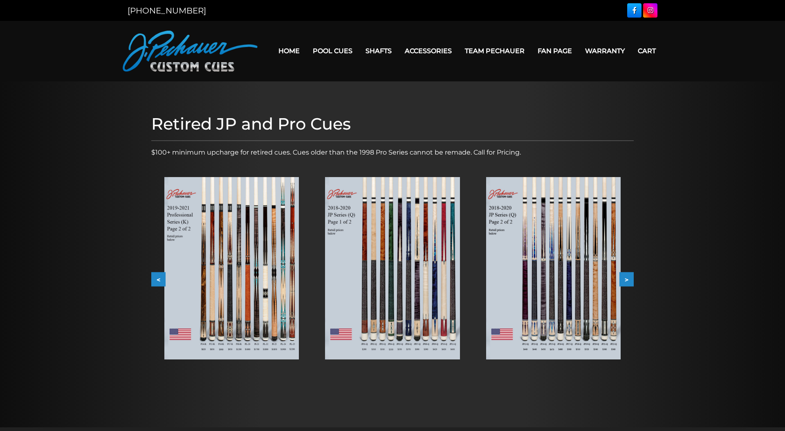
click at [157, 279] on button "<" at bounding box center [158, 279] width 14 height 14
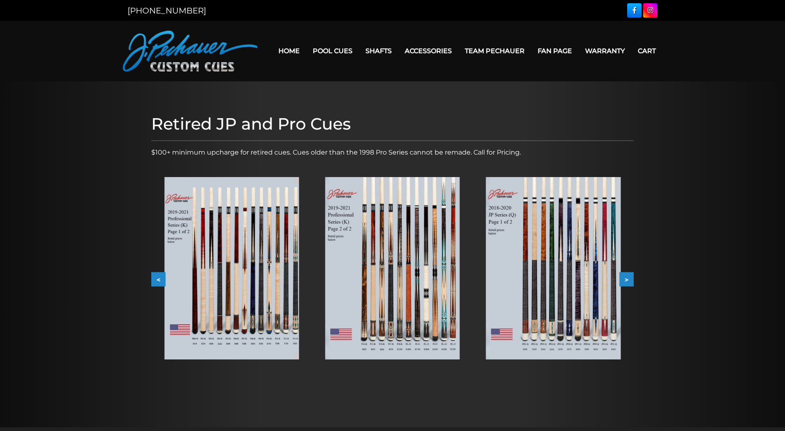
click at [628, 276] on button ">" at bounding box center [627, 279] width 14 height 14
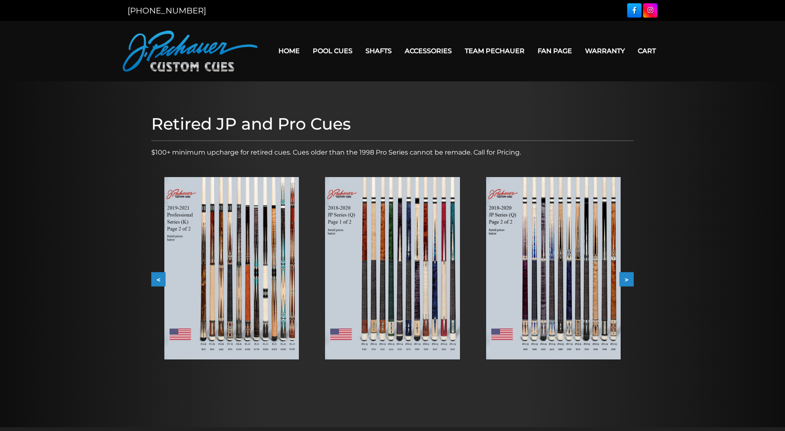
click at [628, 276] on button ">" at bounding box center [627, 279] width 14 height 14
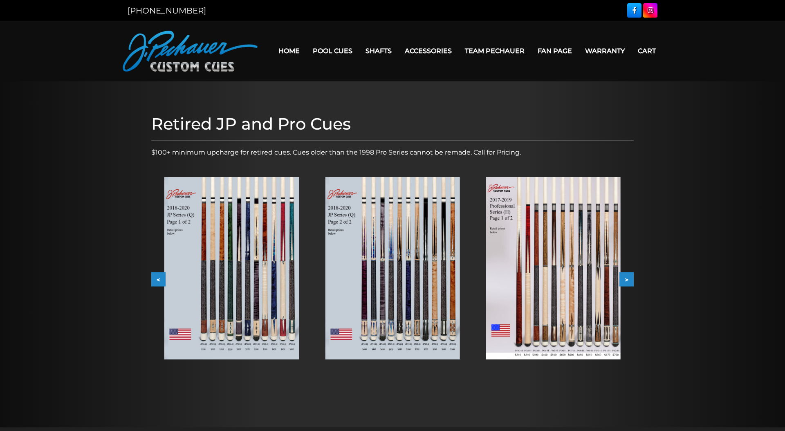
click at [628, 276] on button ">" at bounding box center [627, 279] width 14 height 14
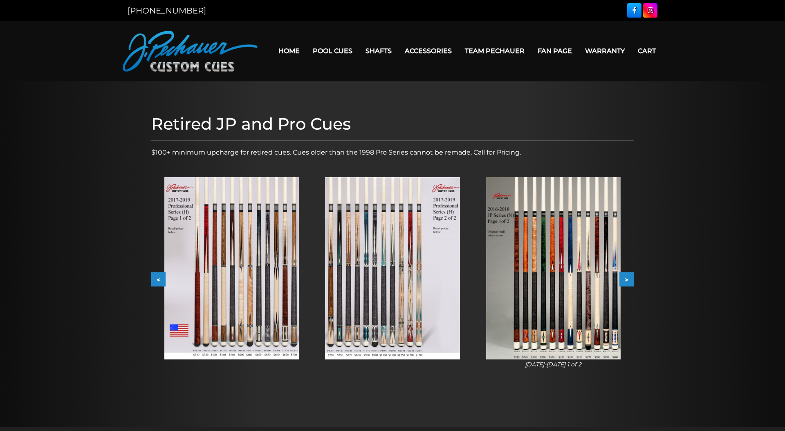
click at [628, 276] on button ">" at bounding box center [627, 279] width 14 height 14
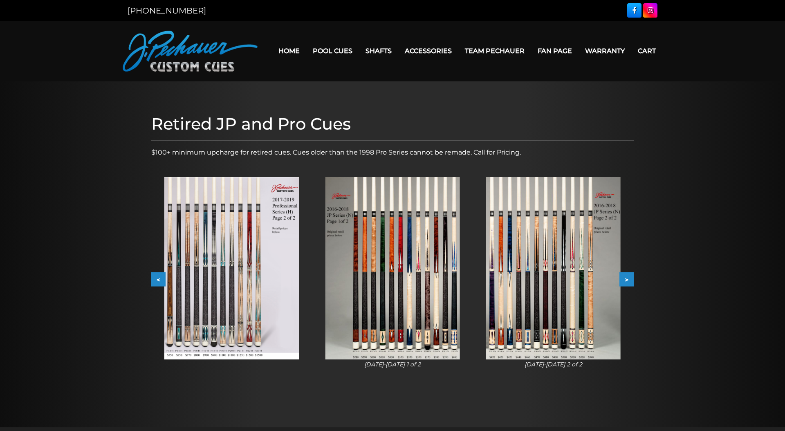
click at [628, 276] on button ">" at bounding box center [627, 279] width 14 height 14
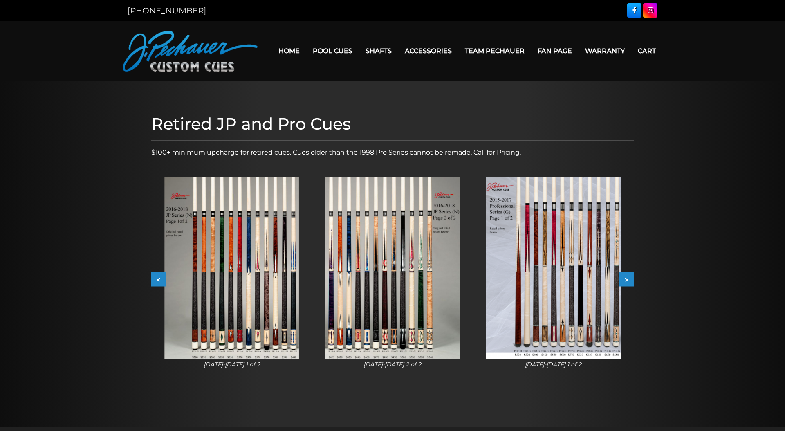
click at [628, 276] on button ">" at bounding box center [627, 279] width 14 height 14
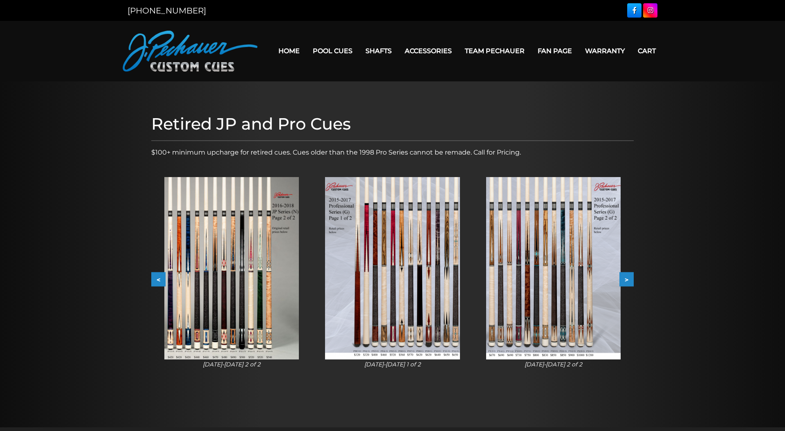
click at [628, 276] on button ">" at bounding box center [627, 279] width 14 height 14
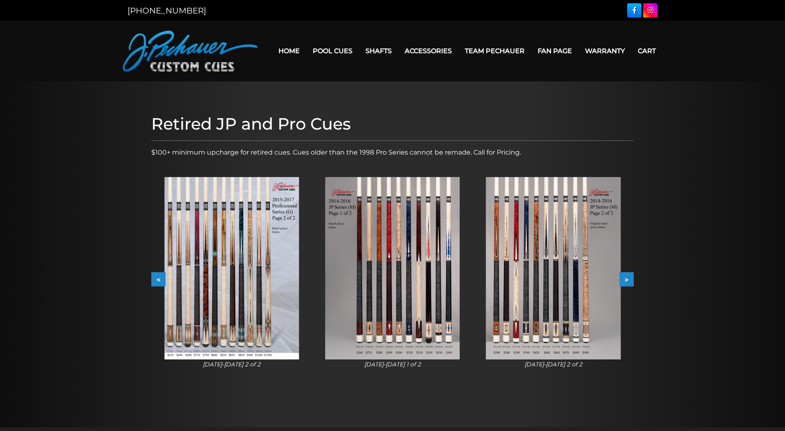
click at [628, 276] on button ">" at bounding box center [627, 279] width 14 height 14
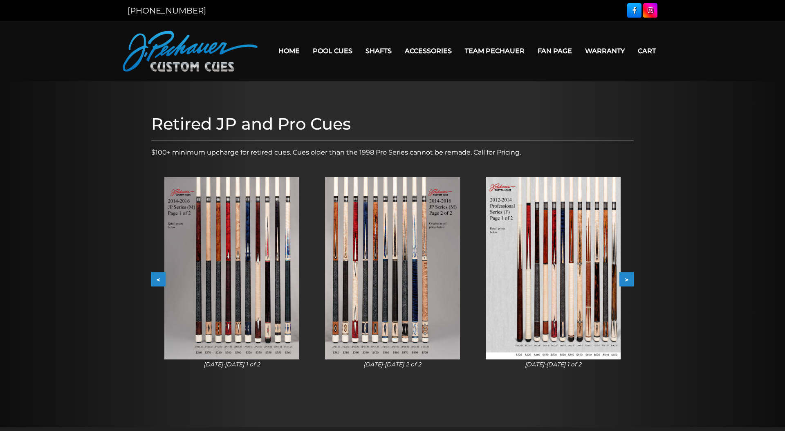
click at [628, 276] on button ">" at bounding box center [627, 279] width 14 height 14
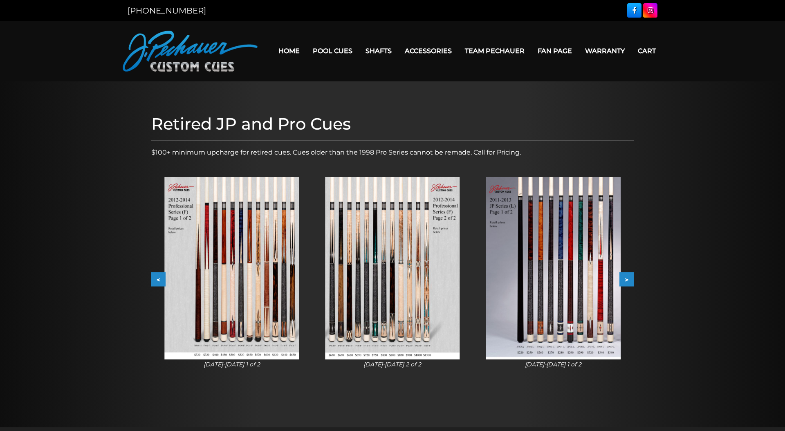
click at [628, 276] on button ">" at bounding box center [627, 279] width 14 height 14
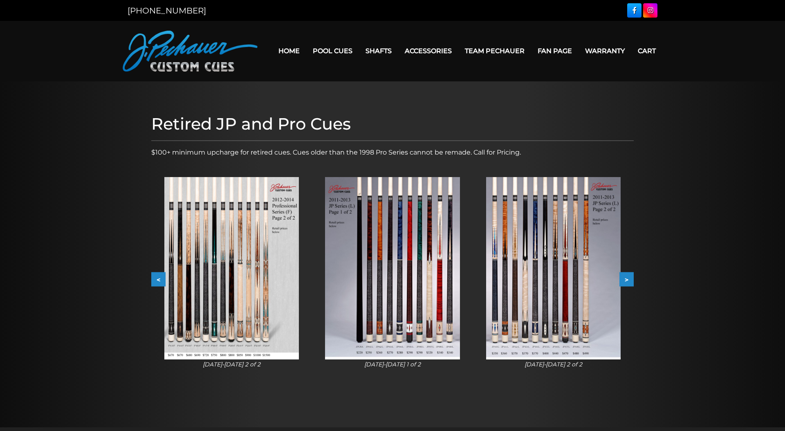
click at [628, 276] on button ">" at bounding box center [627, 279] width 14 height 14
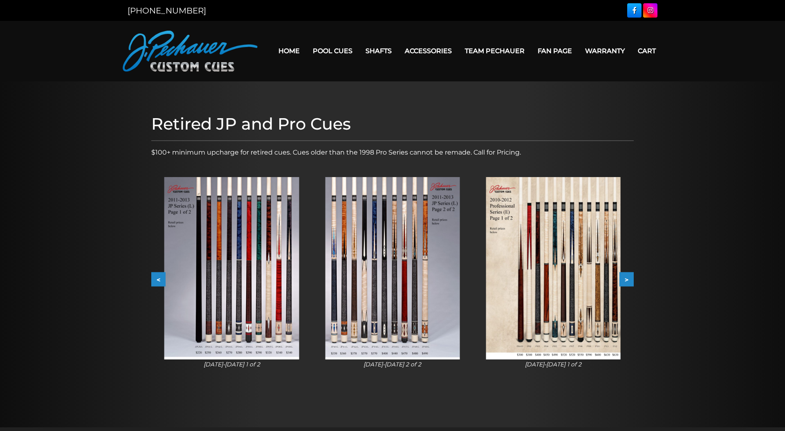
click at [628, 276] on button ">" at bounding box center [627, 279] width 14 height 14
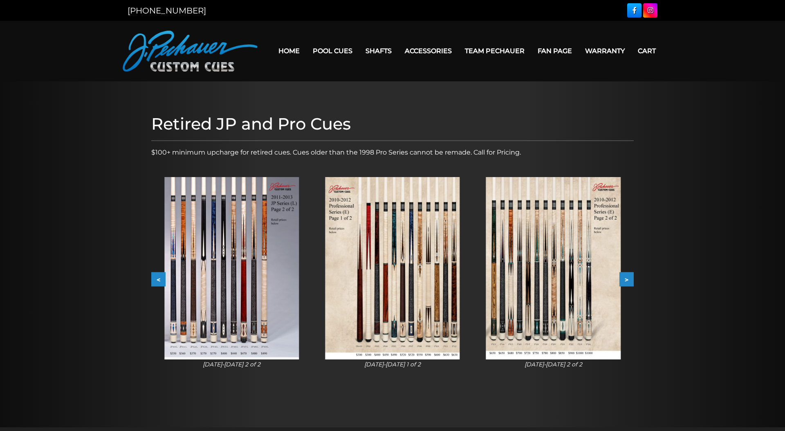
click at [628, 276] on button ">" at bounding box center [627, 279] width 14 height 14
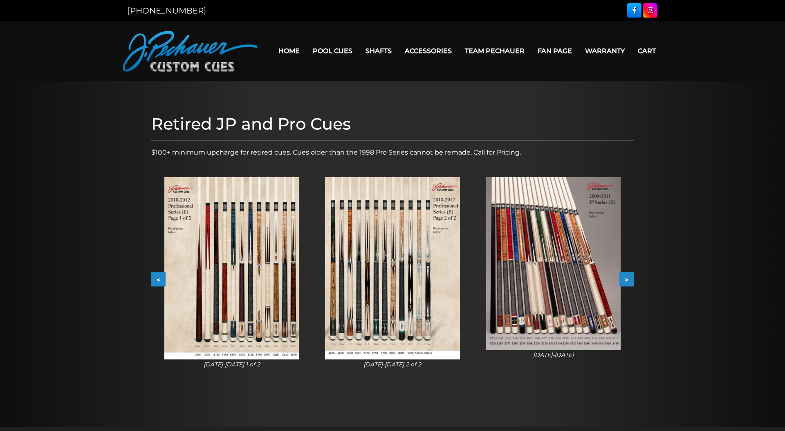
click at [628, 276] on button ">" at bounding box center [627, 279] width 14 height 14
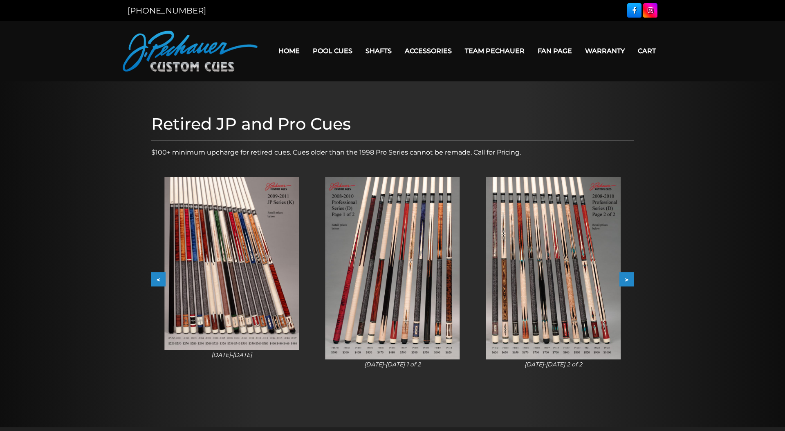
click at [628, 276] on button ">" at bounding box center [627, 279] width 14 height 14
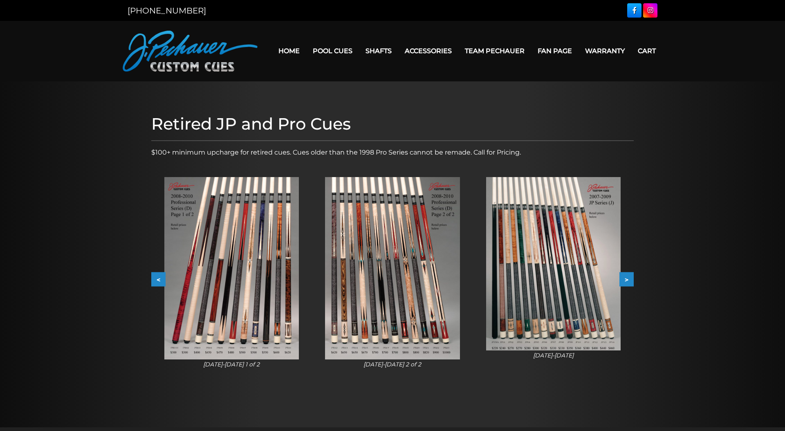
click at [569, 284] on img at bounding box center [553, 264] width 135 height 174
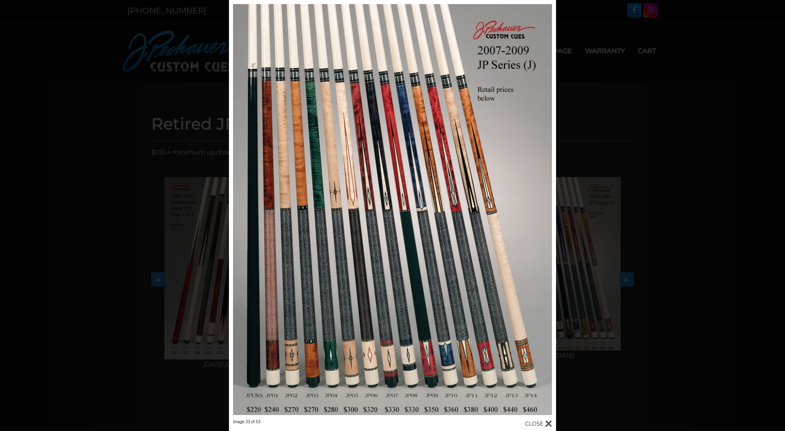
click at [621, 271] on div "Image 33 of 53" at bounding box center [392, 215] width 785 height 431
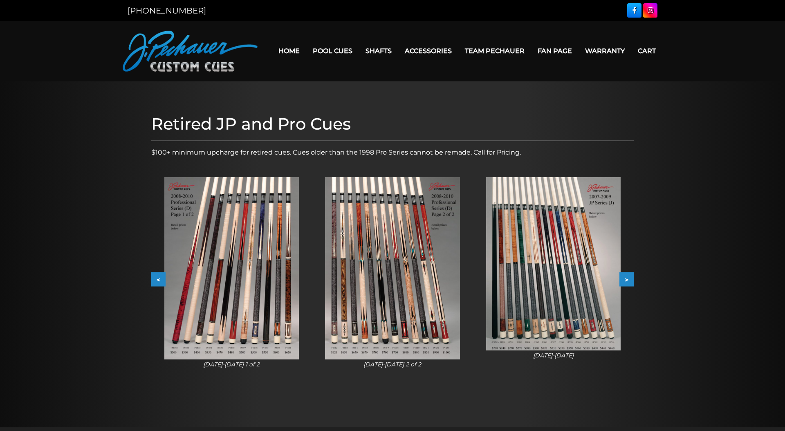
click at [536, 284] on img at bounding box center [553, 264] width 135 height 174
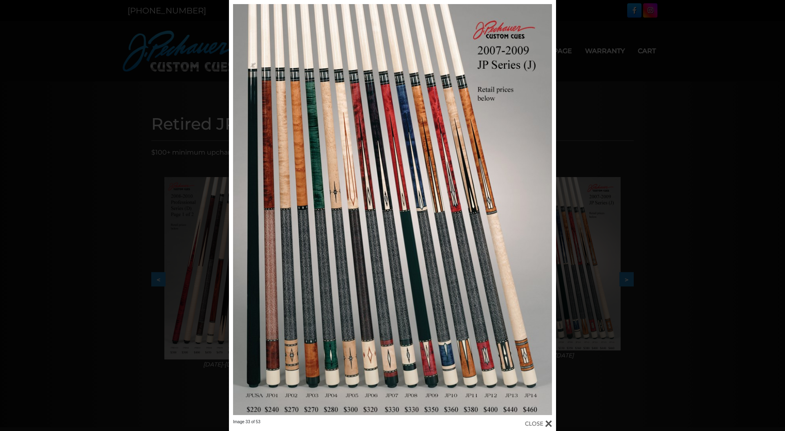
click at [197, 322] on div "Image 33 of 53" at bounding box center [392, 215] width 785 height 431
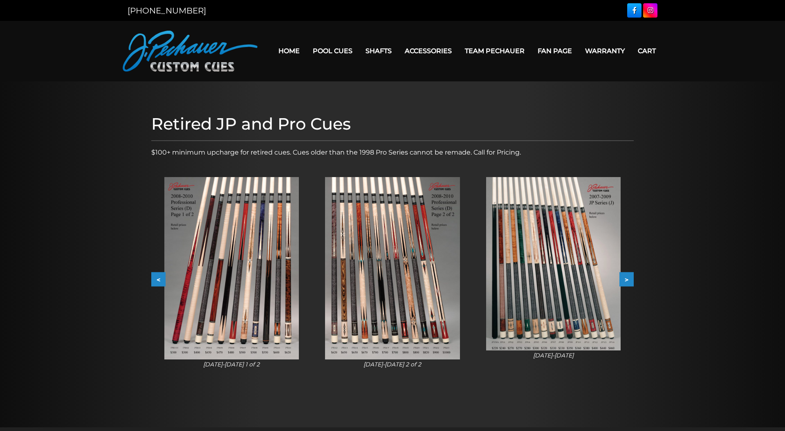
click at [160, 278] on button "<" at bounding box center [158, 279] width 14 height 14
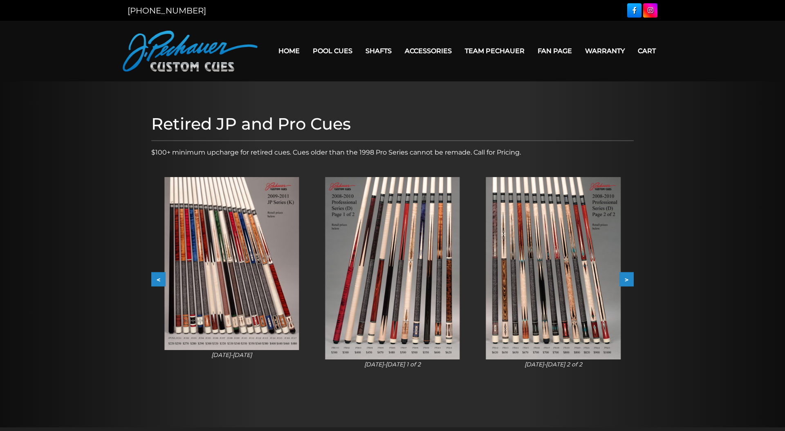
click at [160, 278] on button "<" at bounding box center [158, 279] width 14 height 14
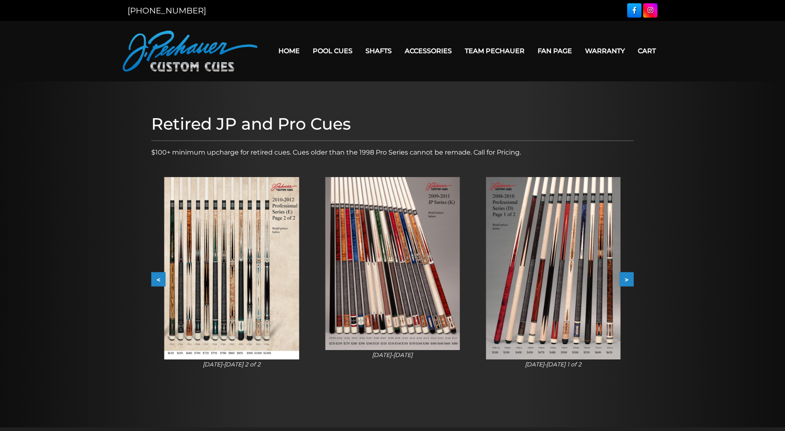
click at [160, 278] on button "<" at bounding box center [158, 279] width 14 height 14
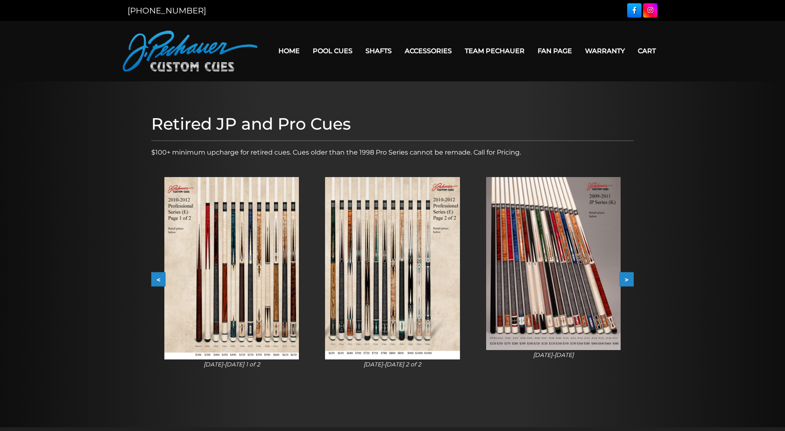
click at [160, 278] on button "<" at bounding box center [158, 279] width 14 height 14
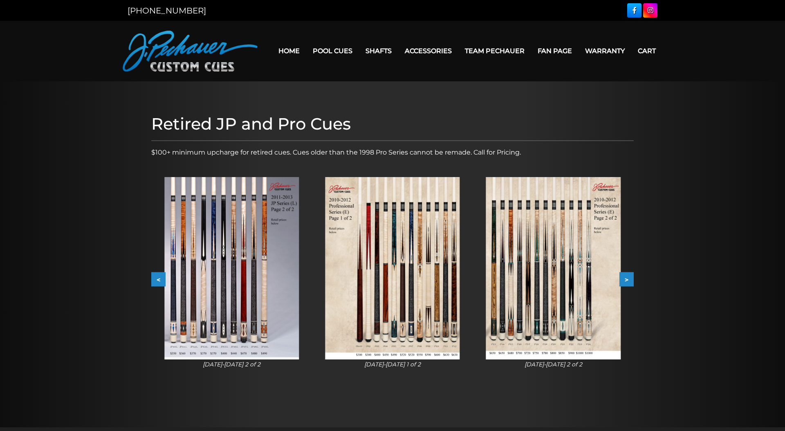
click at [160, 278] on button "<" at bounding box center [158, 279] width 14 height 14
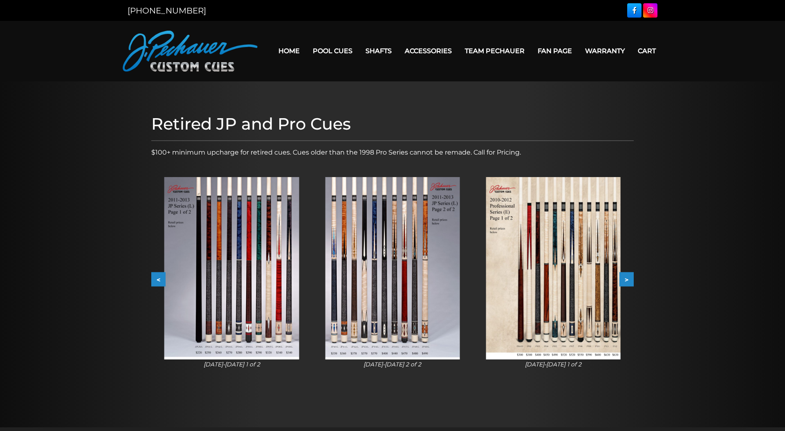
click at [160, 278] on button "<" at bounding box center [158, 279] width 14 height 14
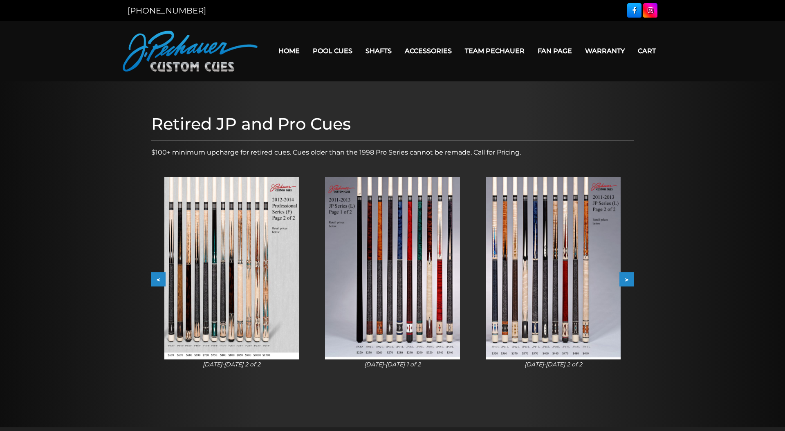
click at [160, 278] on button "<" at bounding box center [158, 279] width 14 height 14
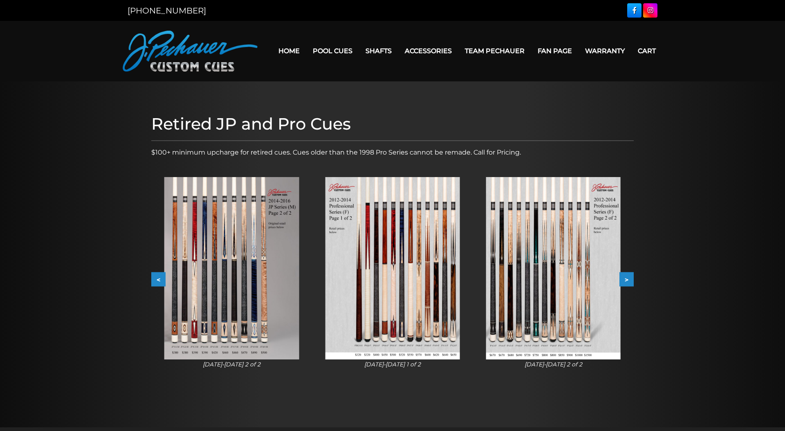
click at [160, 278] on button "<" at bounding box center [158, 279] width 14 height 14
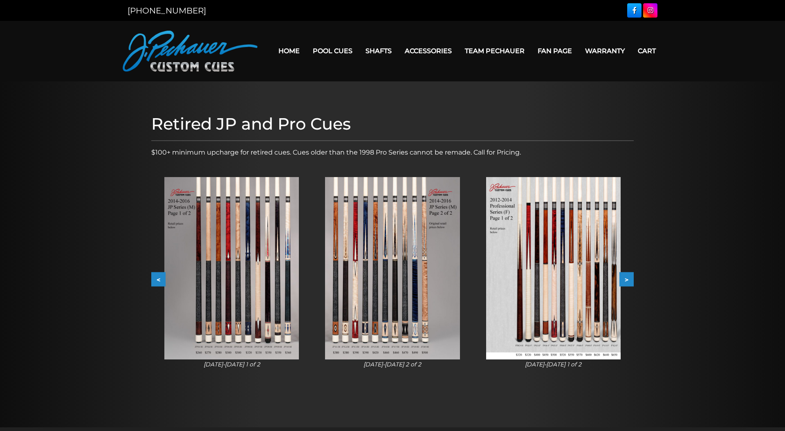
click at [160, 278] on button "<" at bounding box center [158, 279] width 14 height 14
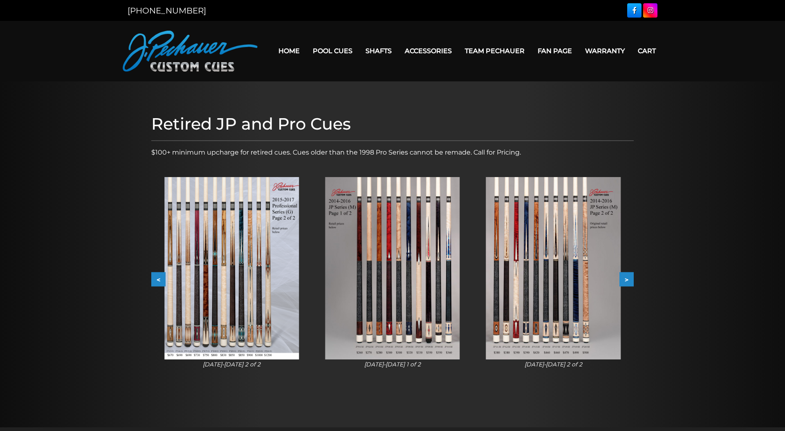
click at [160, 278] on button "<" at bounding box center [158, 279] width 14 height 14
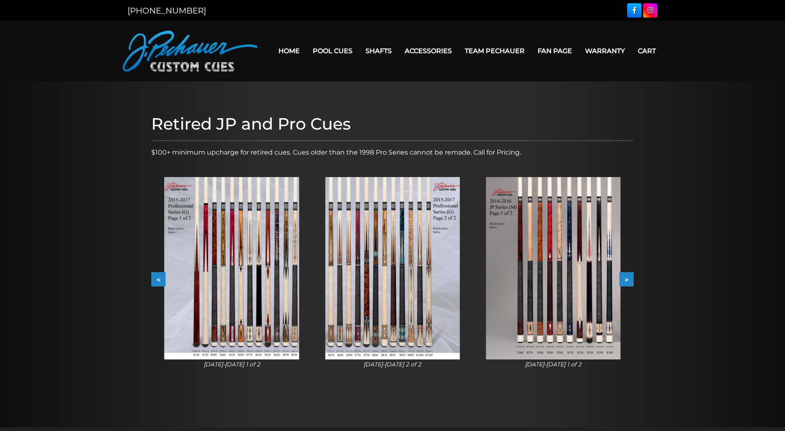
click at [160, 278] on button "<" at bounding box center [158, 279] width 14 height 14
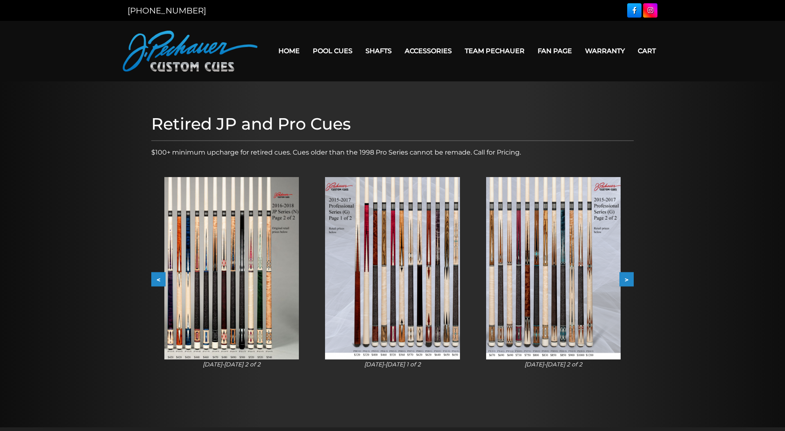
click at [160, 278] on button "<" at bounding box center [158, 279] width 14 height 14
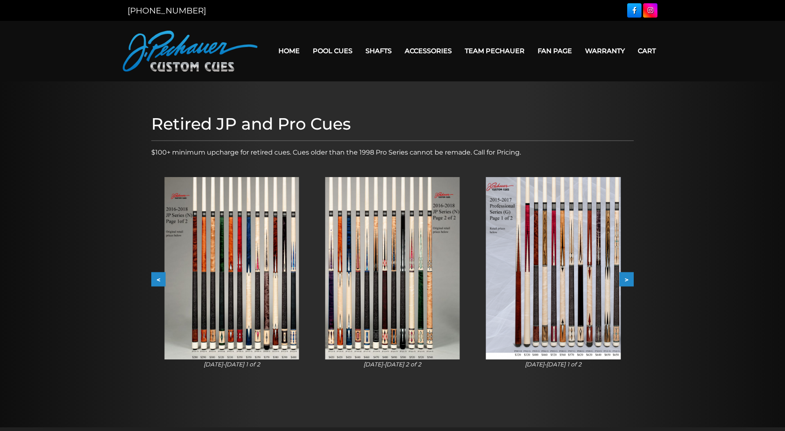
click at [160, 278] on button "<" at bounding box center [158, 279] width 14 height 14
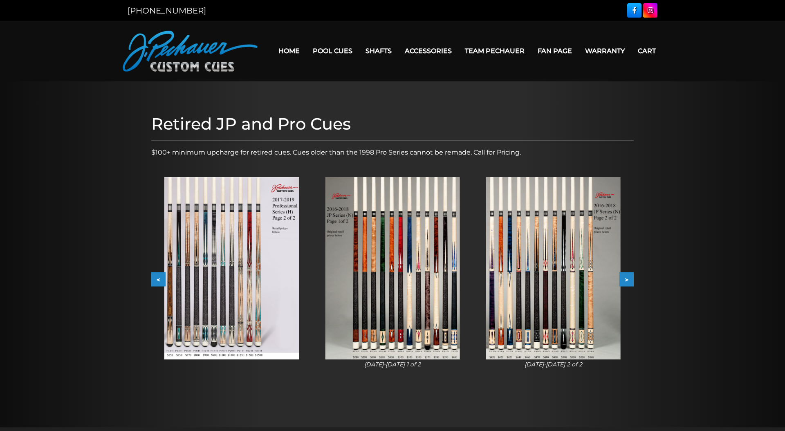
click at [160, 278] on button "<" at bounding box center [158, 279] width 14 height 14
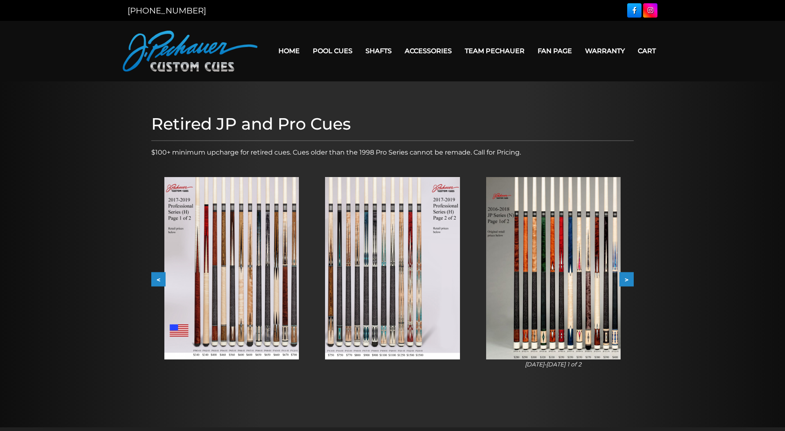
click at [559, 298] on img at bounding box center [553, 268] width 135 height 182
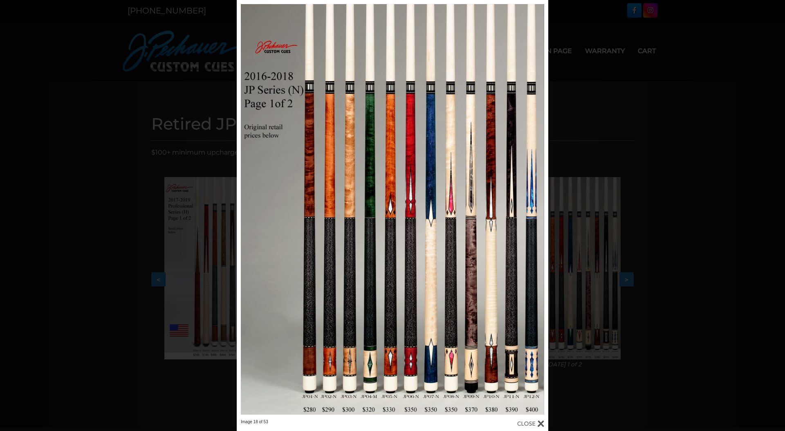
click at [646, 262] on div "Image 18 of 53" at bounding box center [392, 215] width 785 height 431
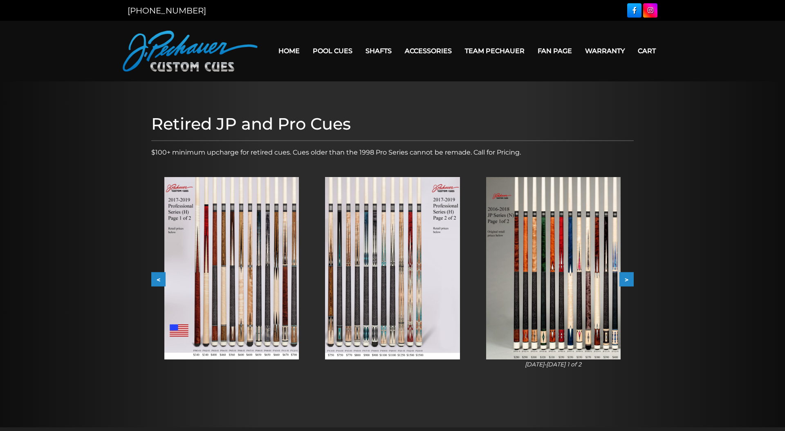
click at [161, 278] on button "<" at bounding box center [158, 279] width 14 height 14
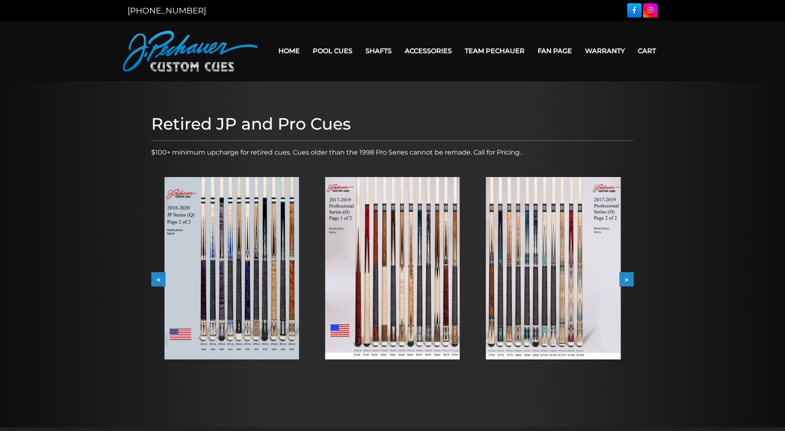
click at [161, 278] on button "<" at bounding box center [158, 279] width 14 height 14
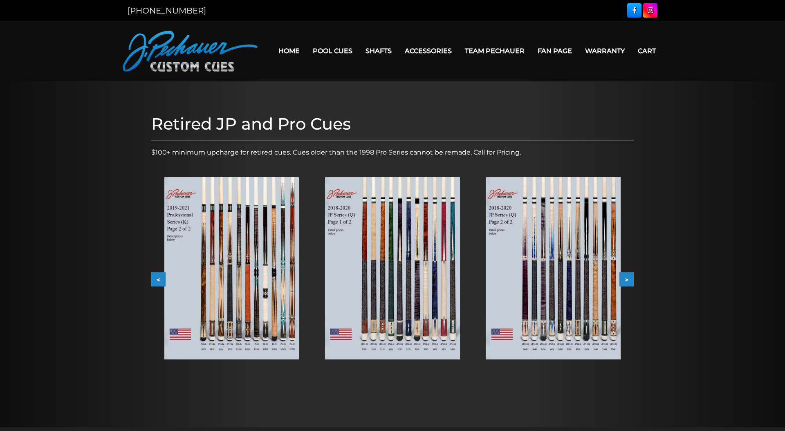
click at [161, 278] on button "<" at bounding box center [158, 279] width 14 height 14
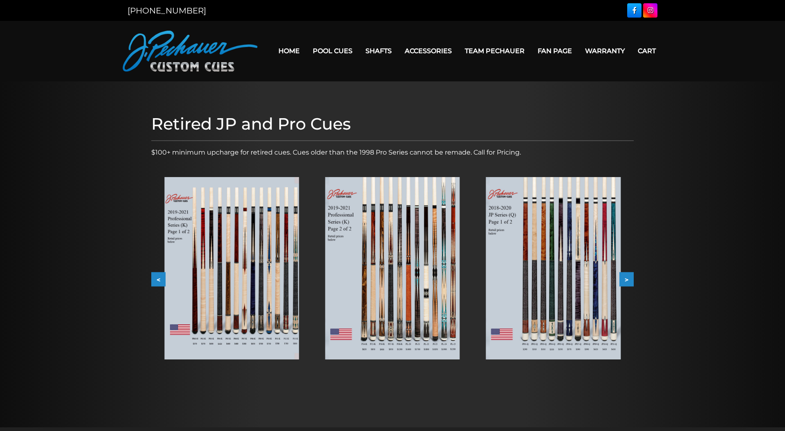
click at [161, 278] on button "<" at bounding box center [158, 279] width 14 height 14
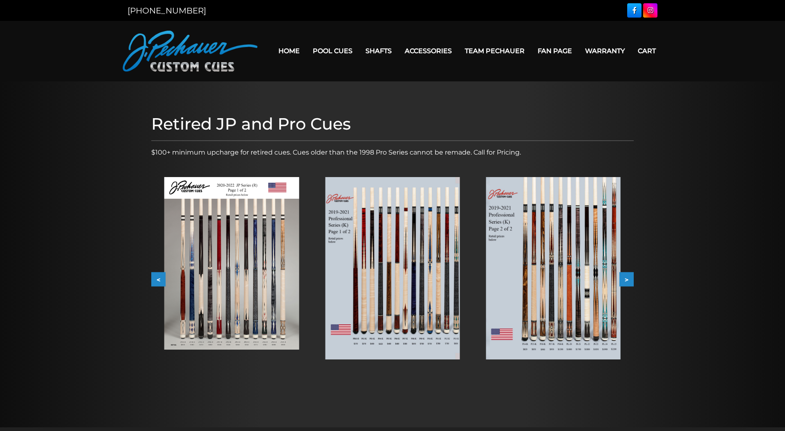
click at [161, 278] on button "<" at bounding box center [158, 279] width 14 height 14
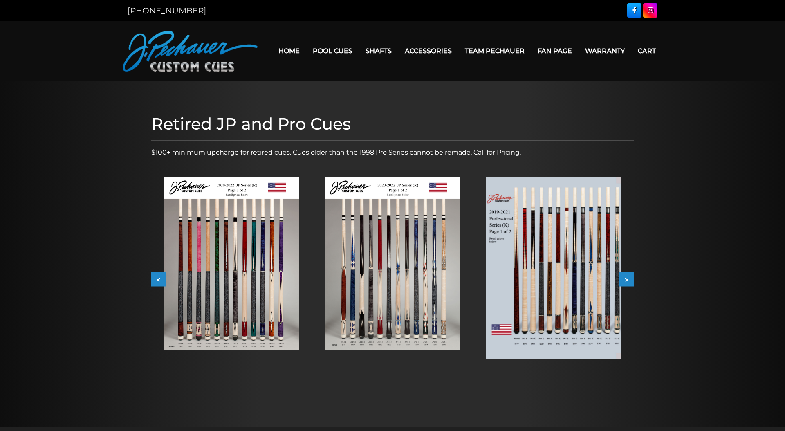
click at [161, 278] on button "<" at bounding box center [158, 279] width 14 height 14
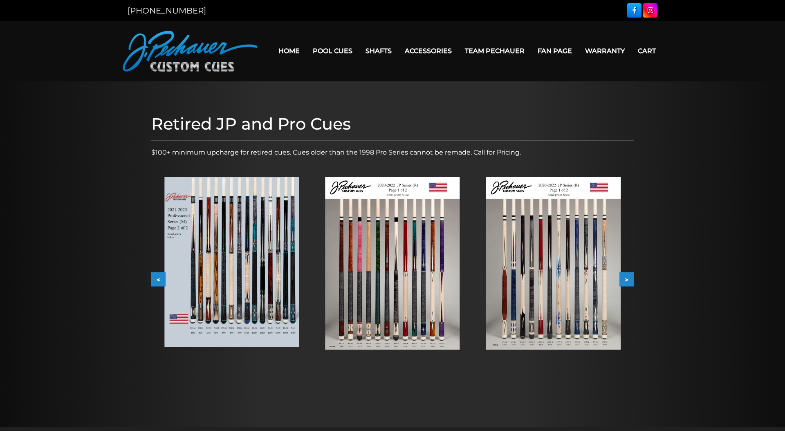
click at [161, 278] on button "<" at bounding box center [158, 279] width 14 height 14
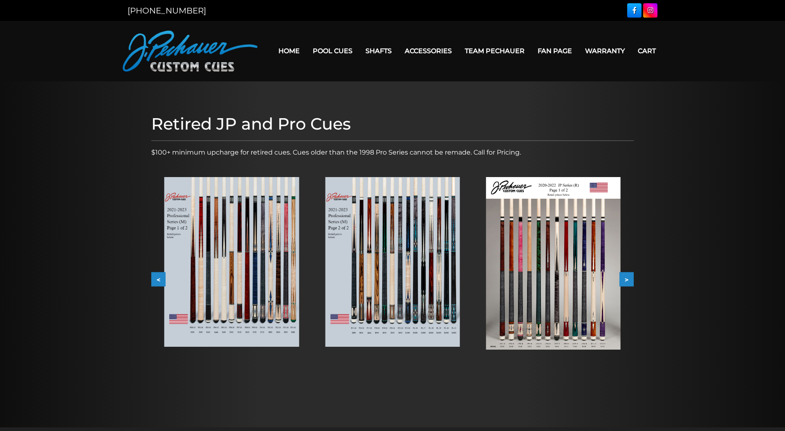
click at [161, 278] on button "<" at bounding box center [158, 279] width 14 height 14
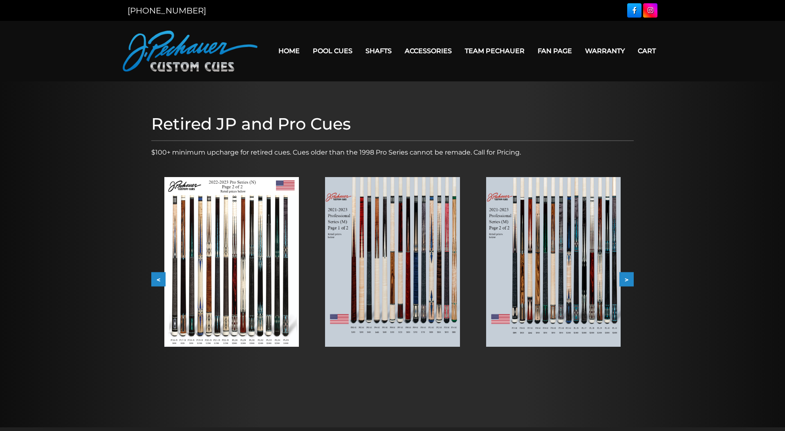
click at [161, 278] on button "<" at bounding box center [158, 279] width 14 height 14
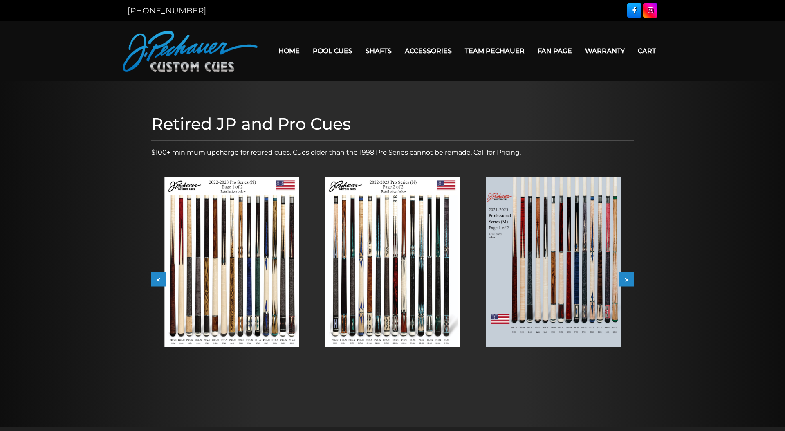
click at [161, 278] on button "<" at bounding box center [158, 279] width 14 height 14
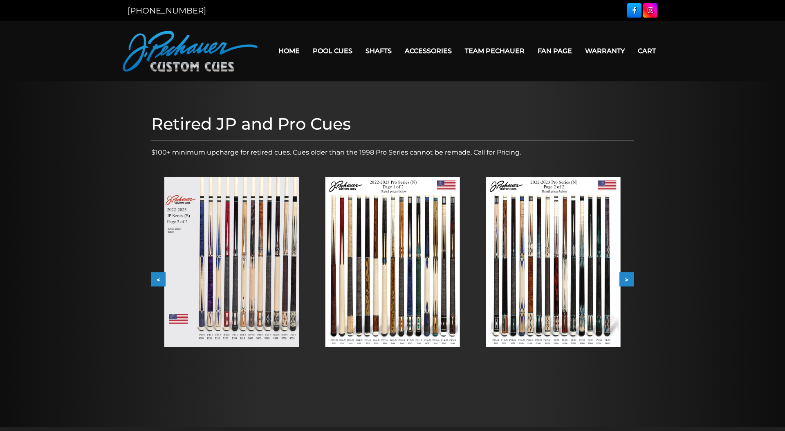
click at [161, 278] on button "<" at bounding box center [158, 279] width 14 height 14
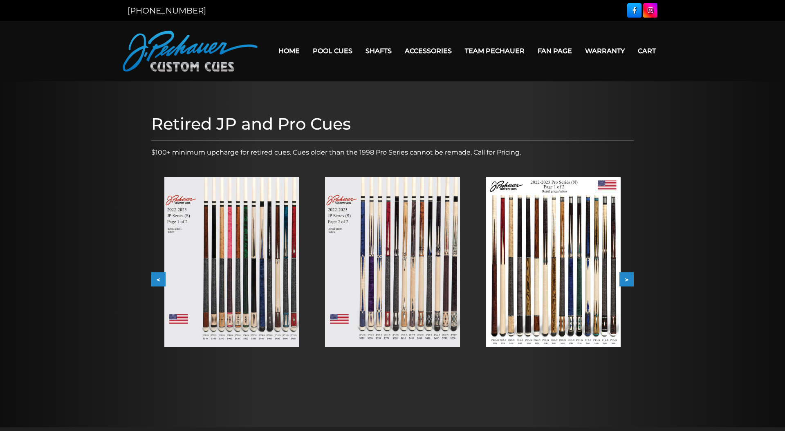
click at [161, 278] on button "<" at bounding box center [158, 279] width 14 height 14
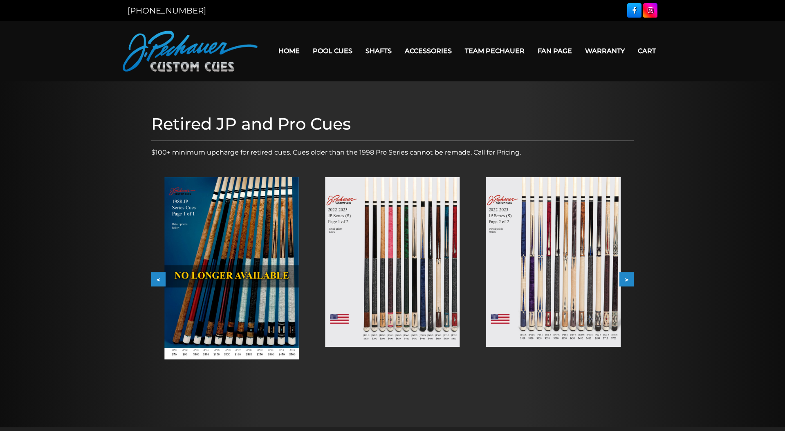
click at [161, 278] on button "<" at bounding box center [158, 279] width 14 height 14
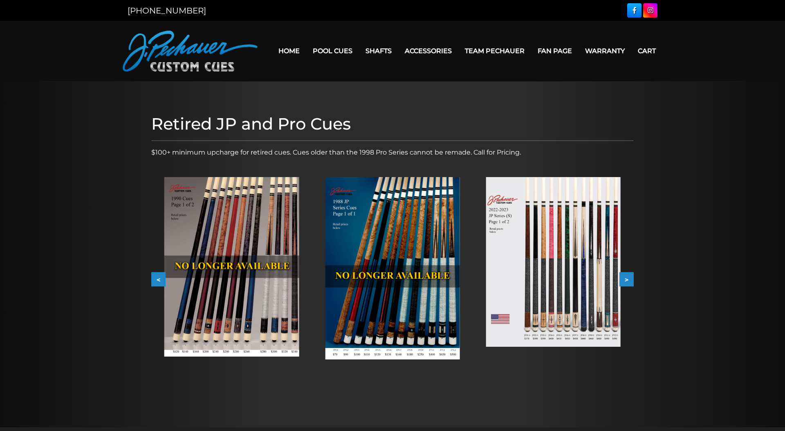
click at [161, 278] on button "<" at bounding box center [158, 279] width 14 height 14
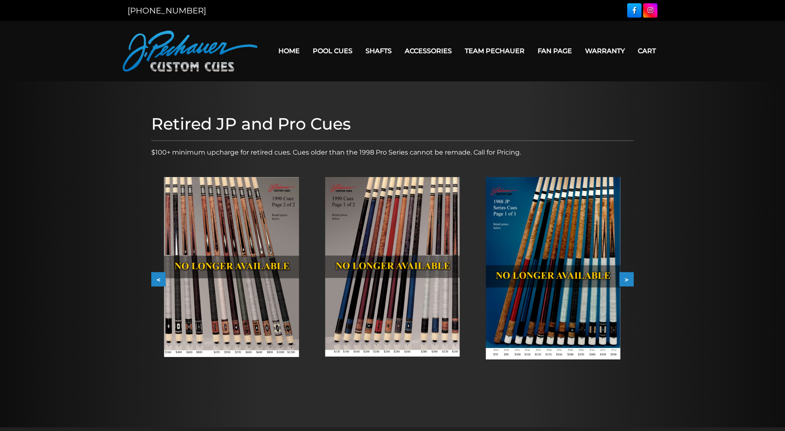
click at [630, 278] on button ">" at bounding box center [627, 279] width 14 height 14
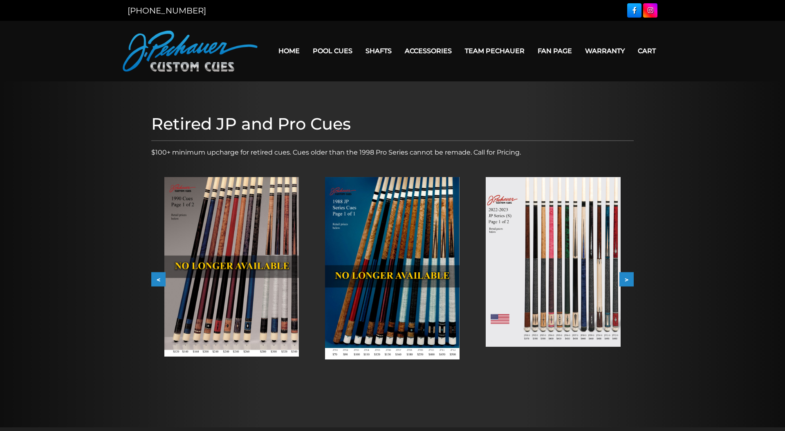
click at [630, 278] on button ">" at bounding box center [627, 279] width 14 height 14
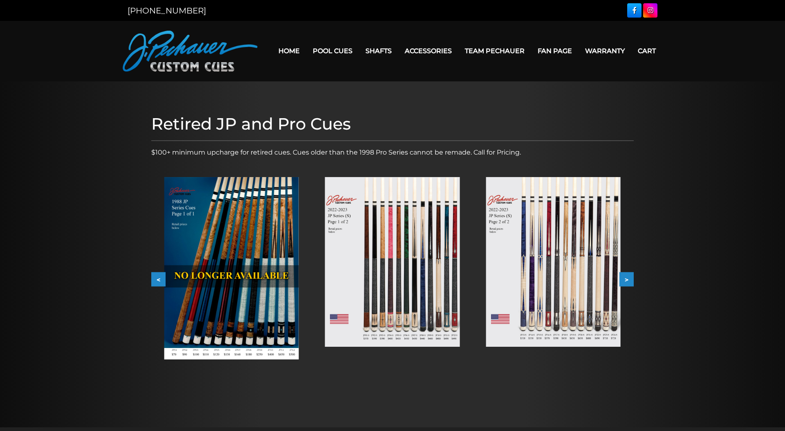
click at [626, 276] on button ">" at bounding box center [627, 279] width 14 height 14
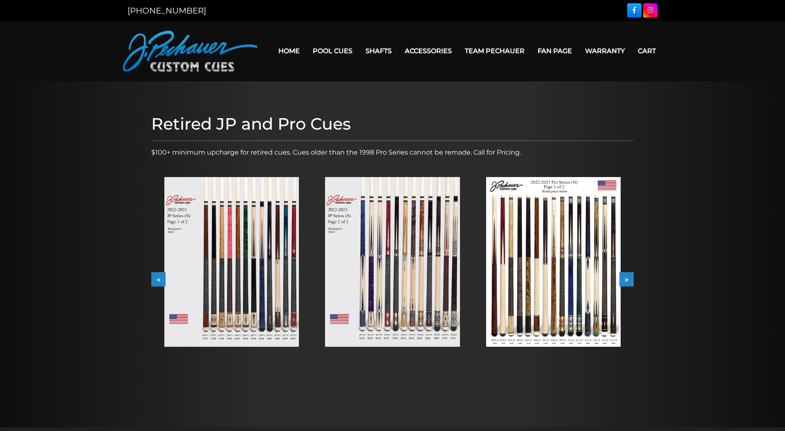
click at [563, 269] on img at bounding box center [553, 262] width 135 height 170
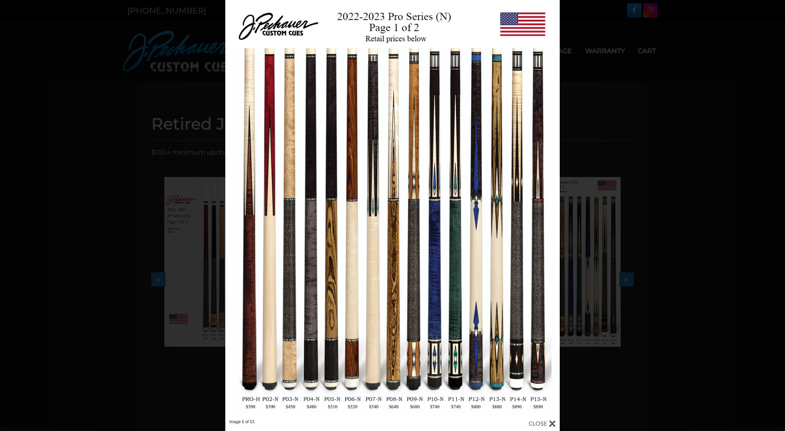
click at [588, 260] on div "Image 6 of 53" at bounding box center [392, 215] width 785 height 431
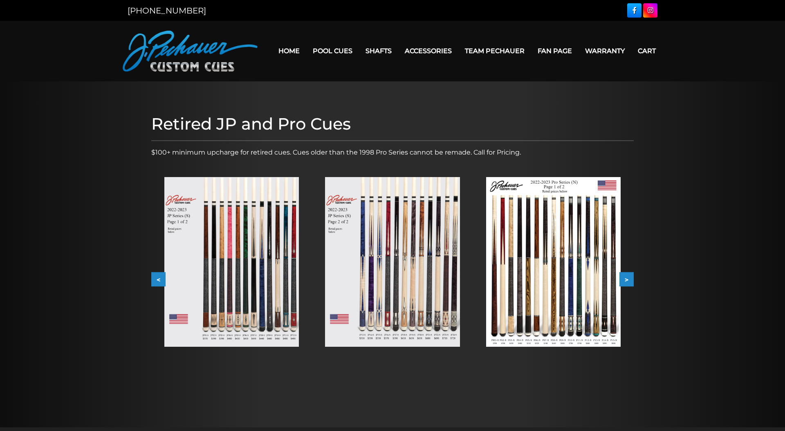
click at [626, 275] on button ">" at bounding box center [627, 279] width 14 height 14
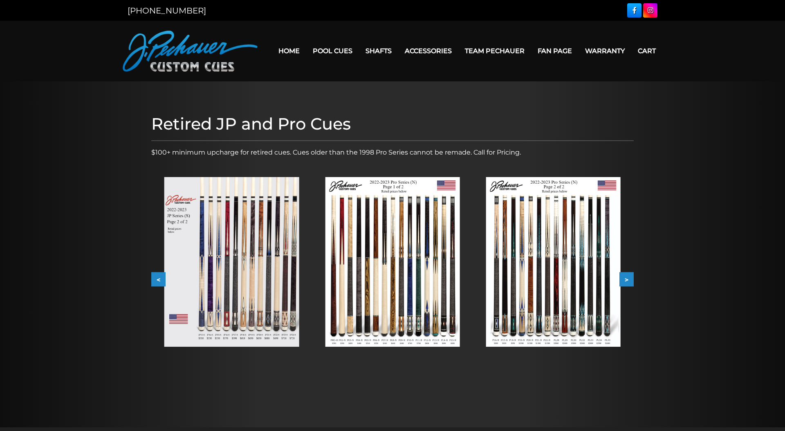
click at [533, 279] on img at bounding box center [553, 262] width 135 height 170
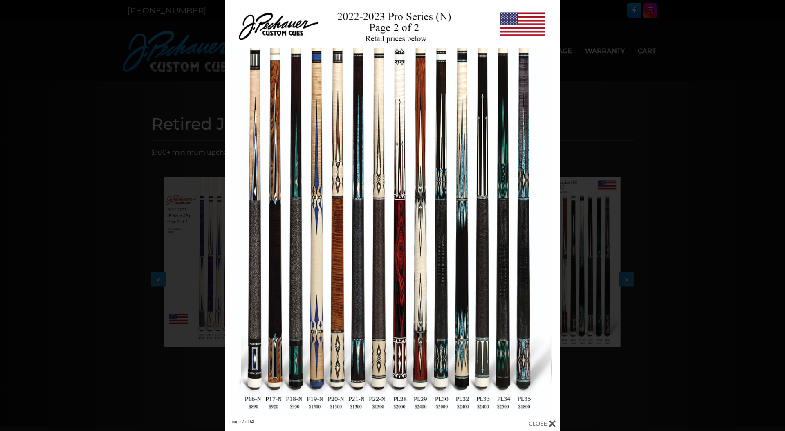
click at [611, 273] on div "Image 7 of 53" at bounding box center [392, 215] width 785 height 431
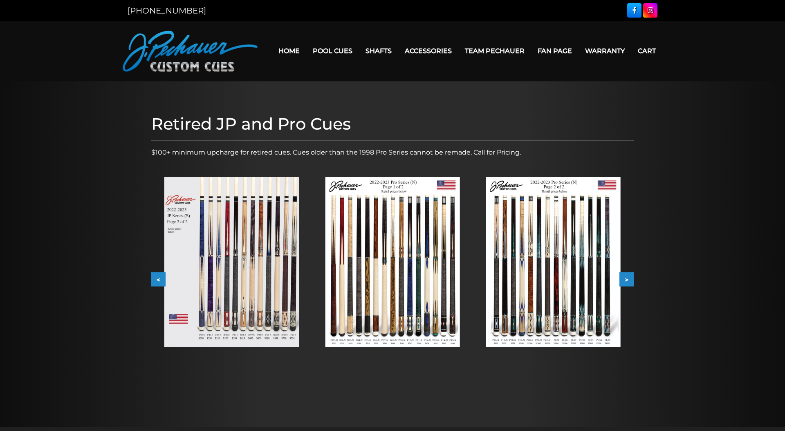
click at [628, 278] on button ">" at bounding box center [627, 279] width 14 height 14
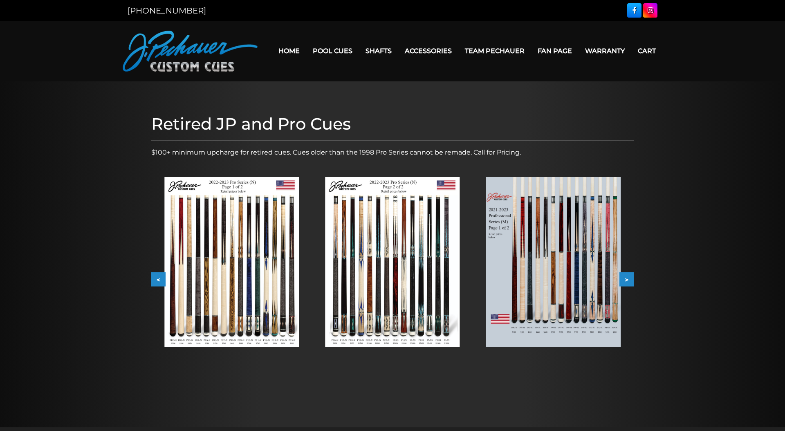
click at [628, 278] on button ">" at bounding box center [627, 279] width 14 height 14
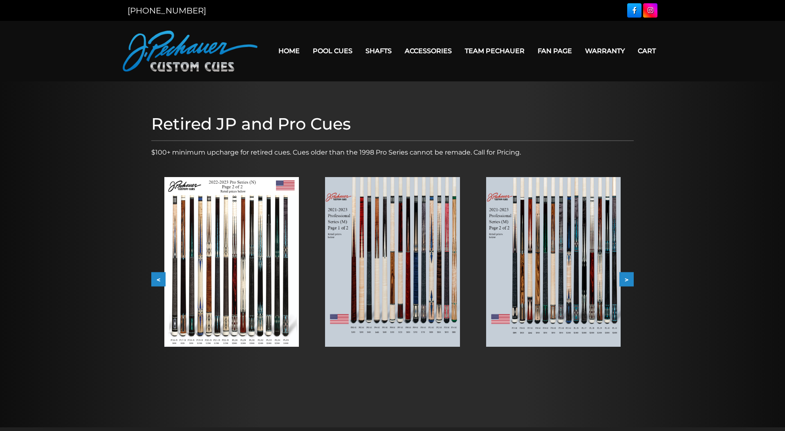
click at [628, 278] on button ">" at bounding box center [627, 279] width 14 height 14
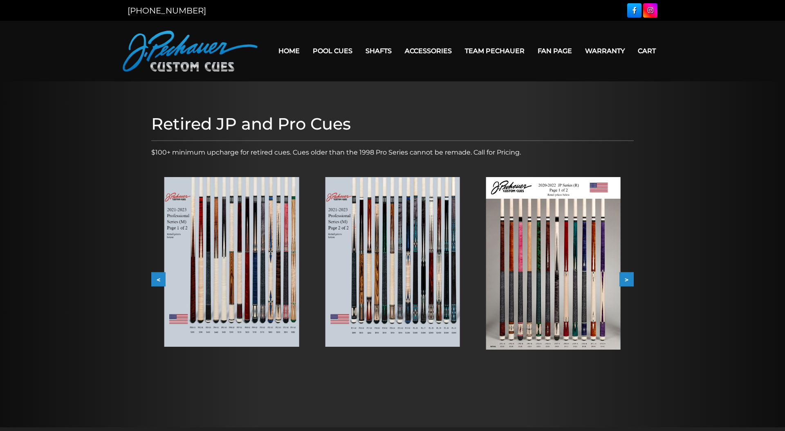
click at [200, 277] on img at bounding box center [231, 262] width 135 height 170
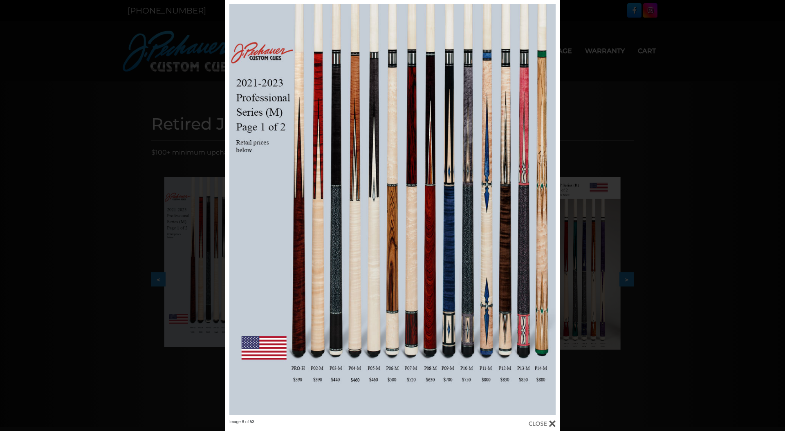
click at [187, 307] on div "Image 8 of 53" at bounding box center [392, 215] width 785 height 431
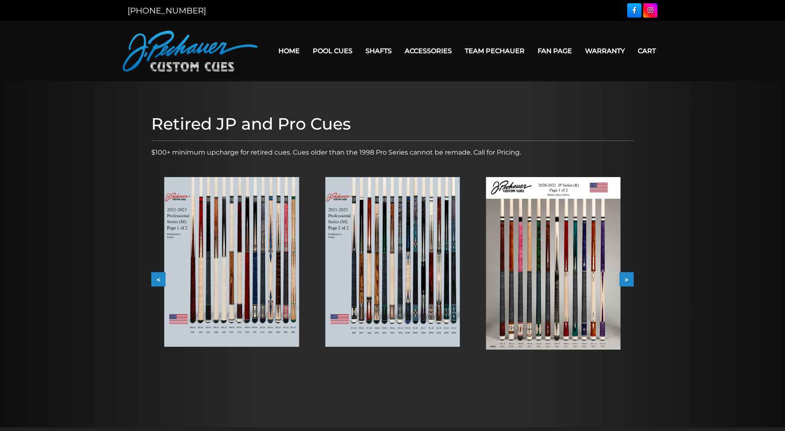
click at [368, 281] on img at bounding box center [392, 262] width 135 height 170
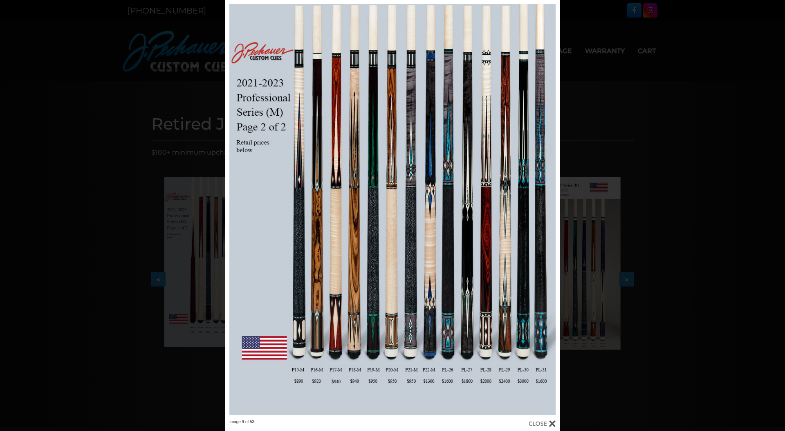
click at [602, 296] on div "Image 9 of 53" at bounding box center [392, 215] width 785 height 431
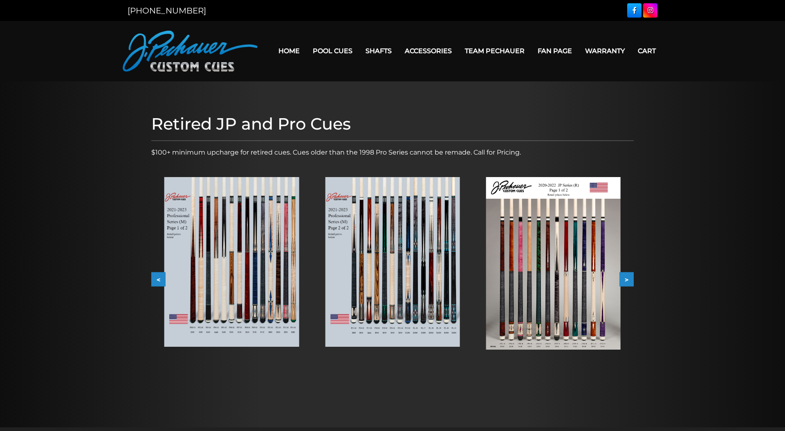
click at [585, 279] on img at bounding box center [553, 263] width 135 height 173
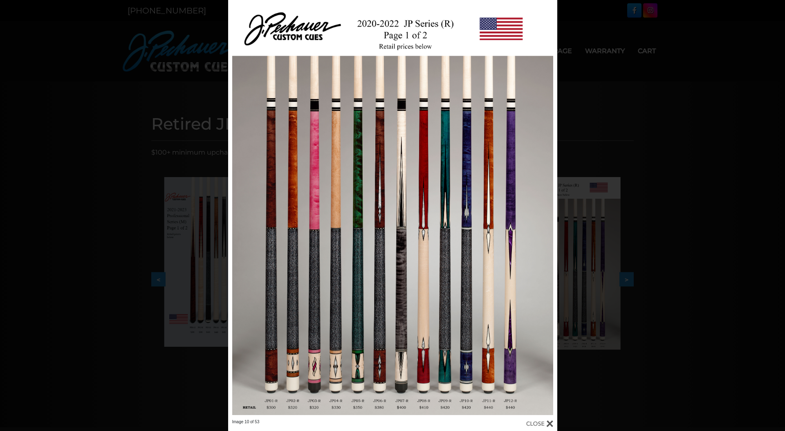
click at [616, 198] on div "Image 10 of 53" at bounding box center [392, 215] width 785 height 431
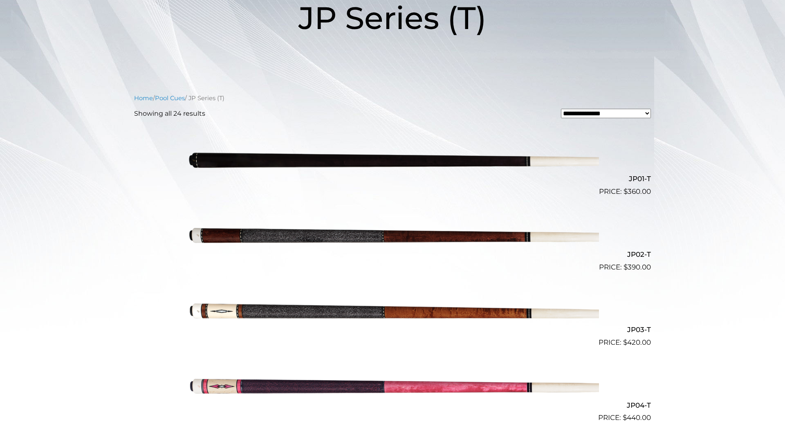
scroll to position [123, 0]
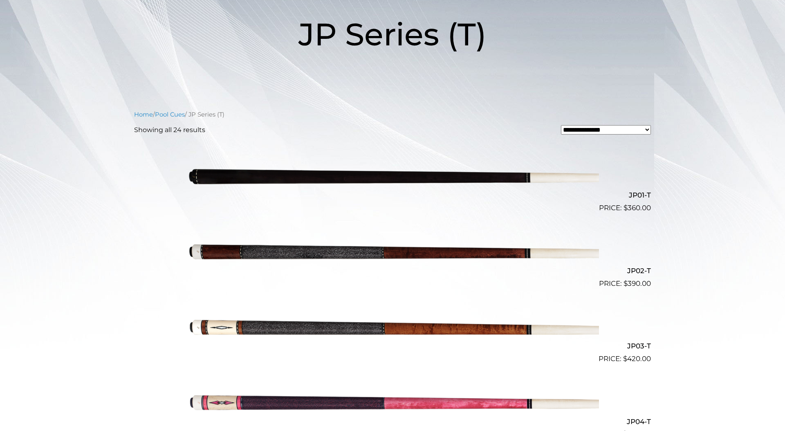
click at [464, 263] on img at bounding box center [392, 251] width 413 height 69
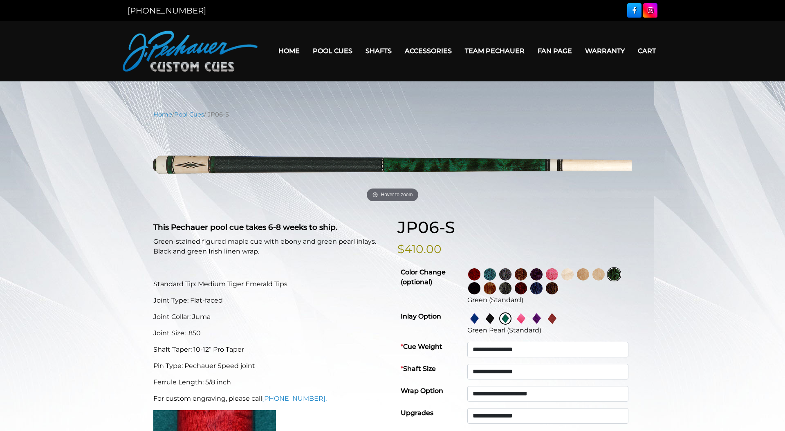
select select "*****"
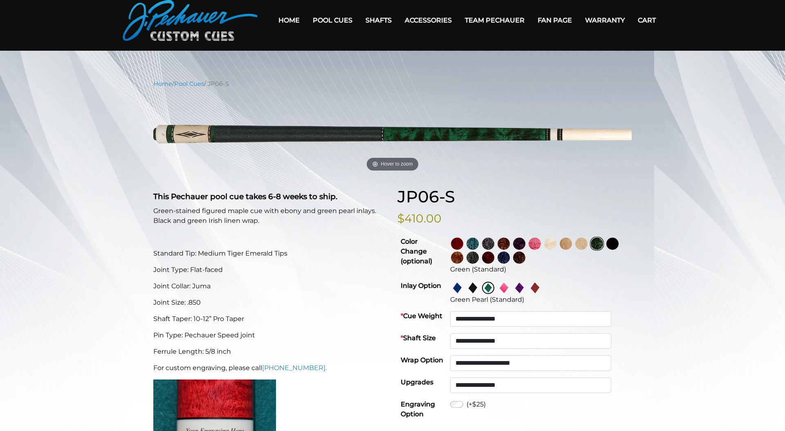
scroll to position [97, 0]
